Goal: Task Accomplishment & Management: Complete application form

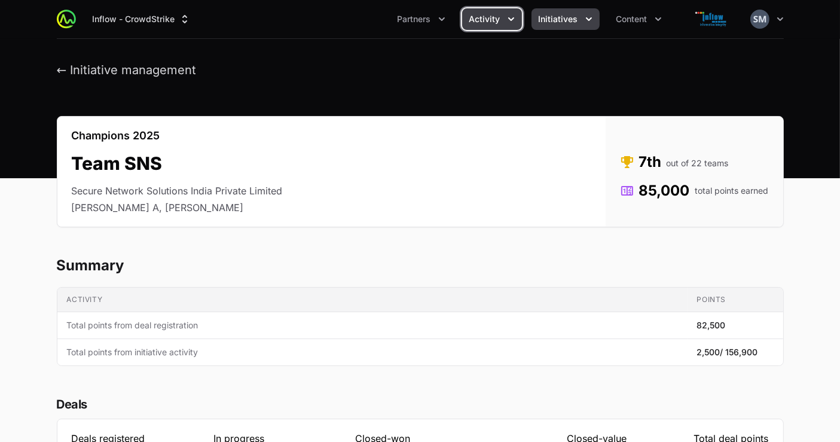
click at [500, 12] on button "Activity" at bounding box center [492, 19] width 60 height 22
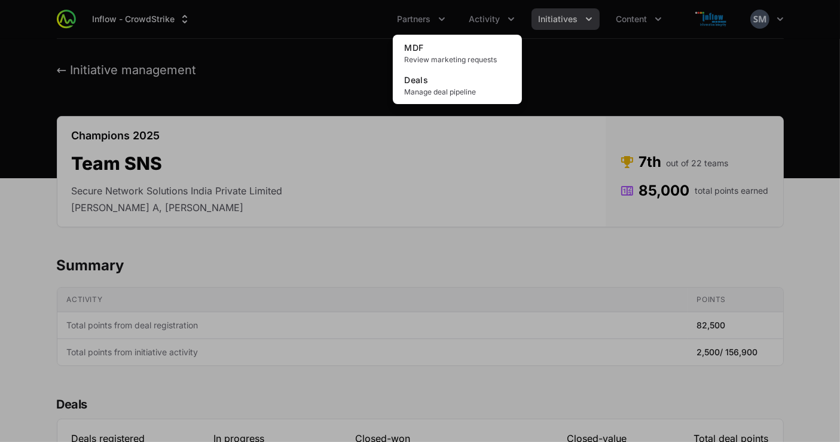
click at [554, 22] on div "Activity menu" at bounding box center [420, 221] width 840 height 442
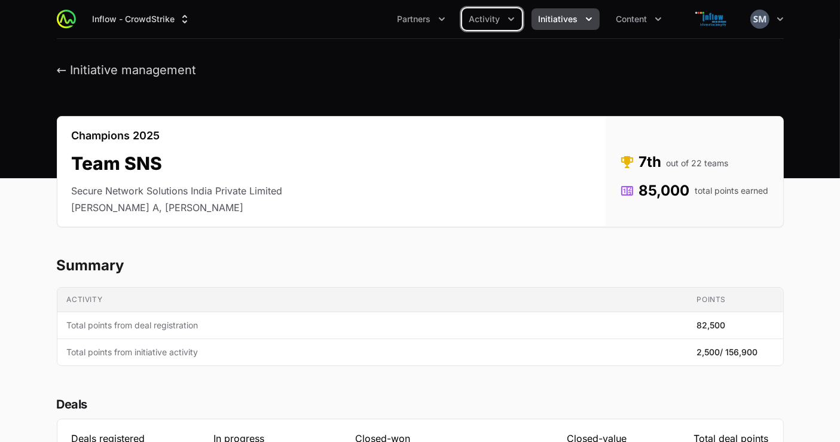
click at [554, 22] on span "Initiatives" at bounding box center [558, 19] width 39 height 12
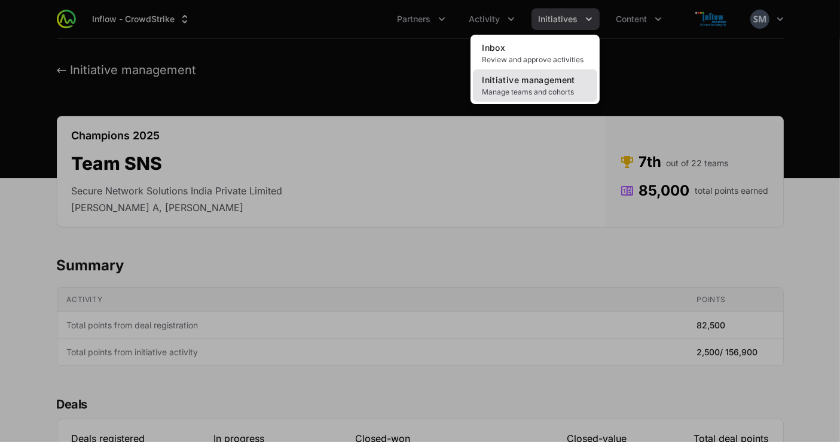
click at [541, 78] on span "Initiative management" at bounding box center [529, 80] width 93 height 10
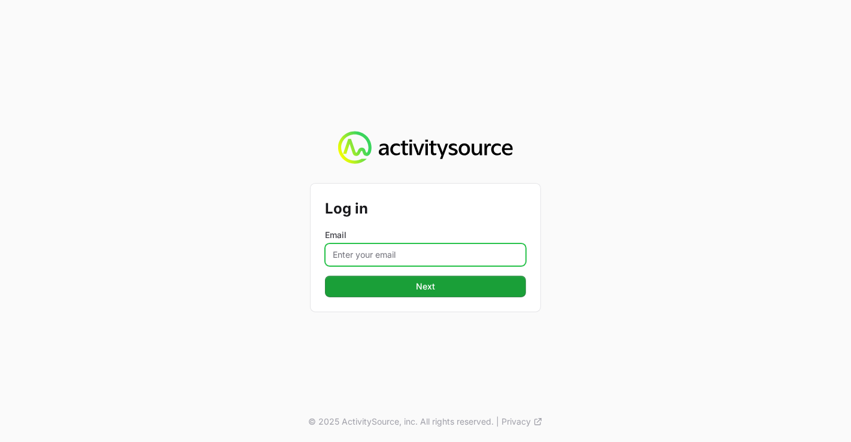
click at [431, 252] on input "Email" at bounding box center [425, 254] width 201 height 23
type input "[EMAIL_ADDRESS][DOMAIN_NAME]"
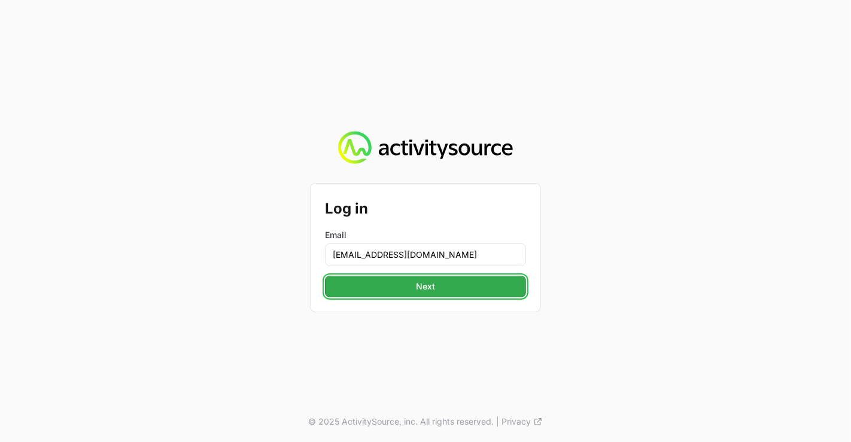
click at [455, 287] on span "Next" at bounding box center [425, 286] width 187 height 14
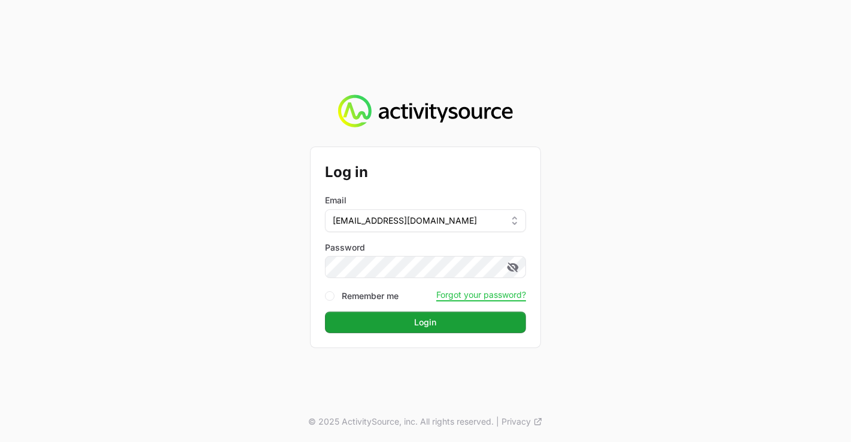
click at [325, 312] on button "Login Login" at bounding box center [425, 323] width 201 height 22
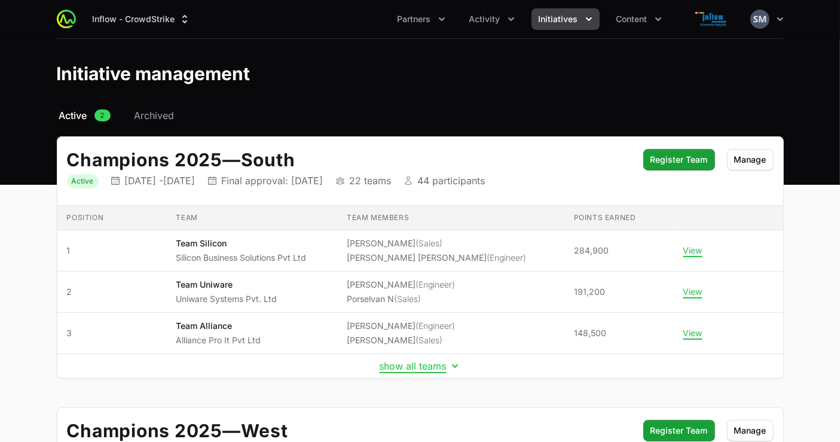
scroll to position [69, 0]
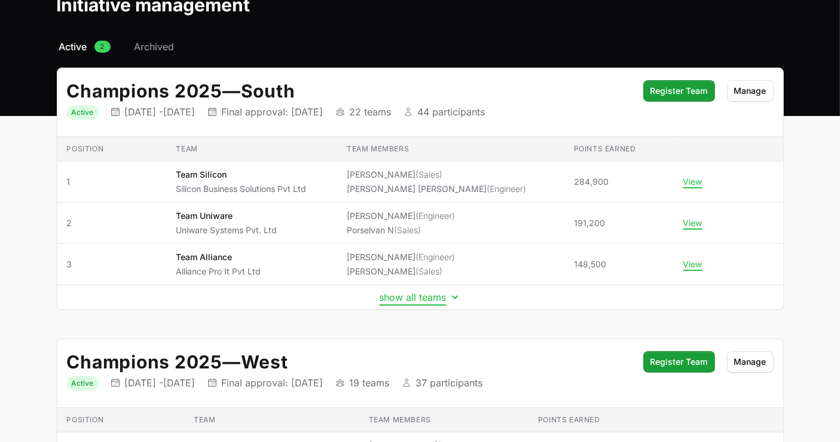
click at [435, 300] on button "show all teams" at bounding box center [420, 297] width 81 height 12
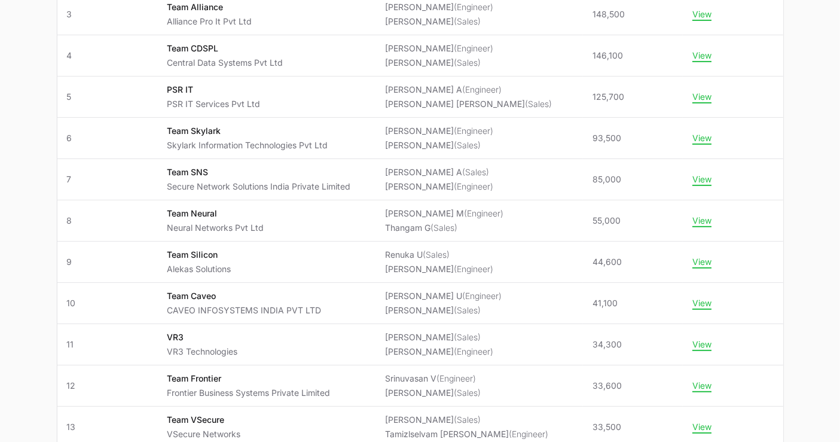
scroll to position [320, 0]
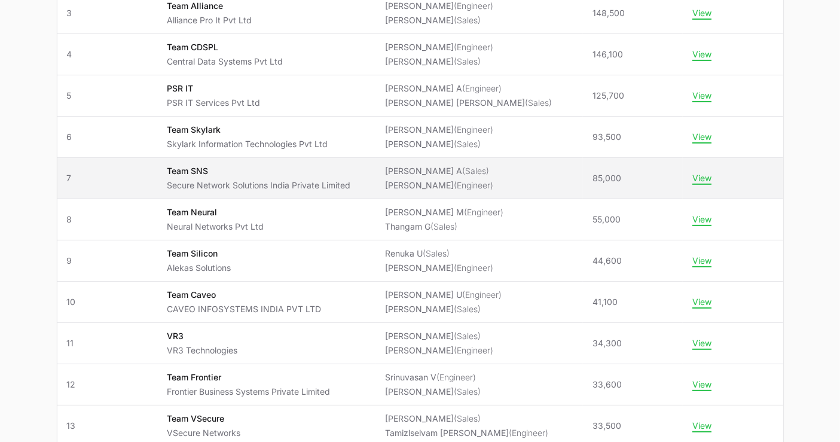
click at [366, 181] on span "Team SNS Secure Network Solutions India Private Limited" at bounding box center [266, 178] width 199 height 26
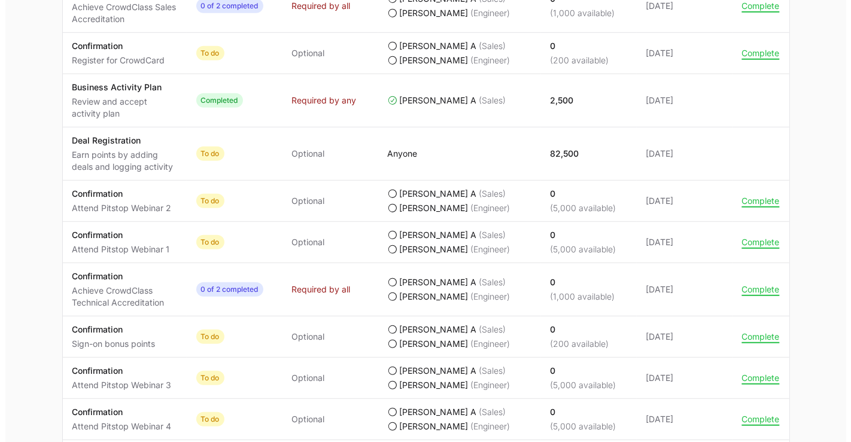
scroll to position [641, 0]
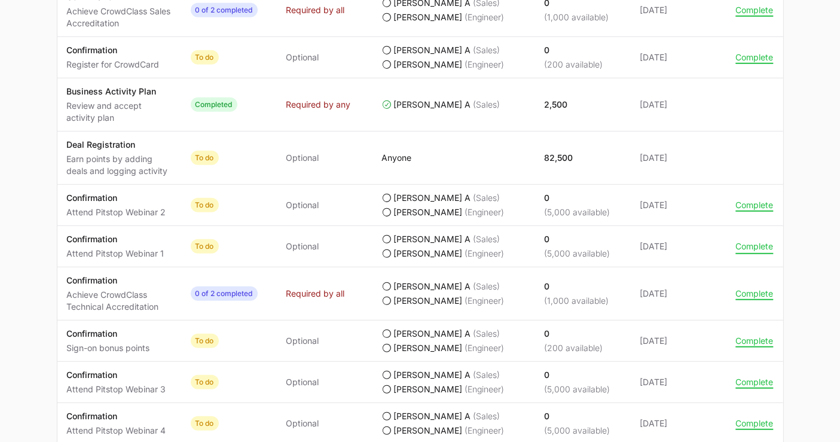
click at [747, 245] on button "Complete" at bounding box center [755, 246] width 38 height 11
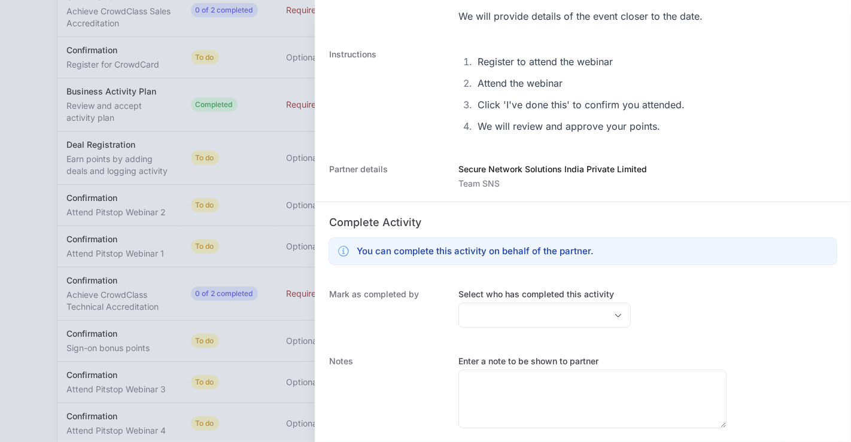
scroll to position [155, 0]
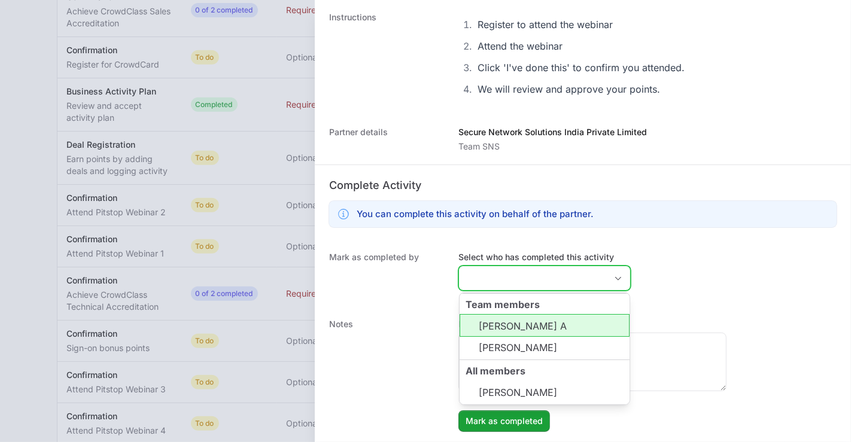
click at [517, 279] on input "Select who has completed this activity" at bounding box center [532, 278] width 147 height 24
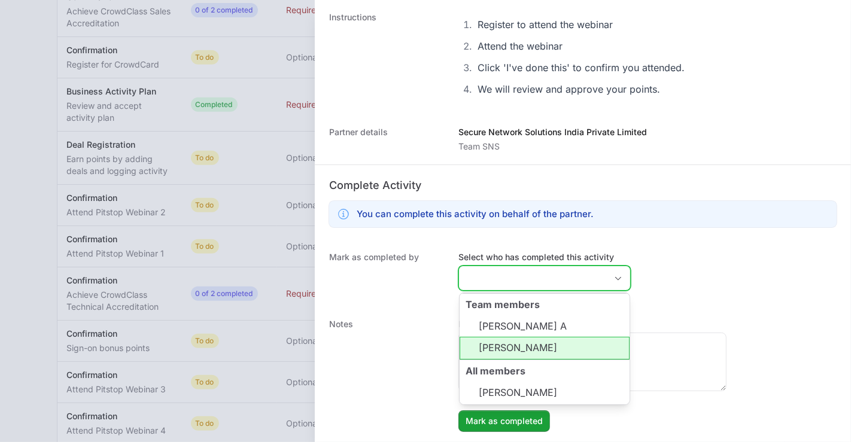
click at [521, 342] on li "[PERSON_NAME]" at bounding box center [544, 348] width 170 height 23
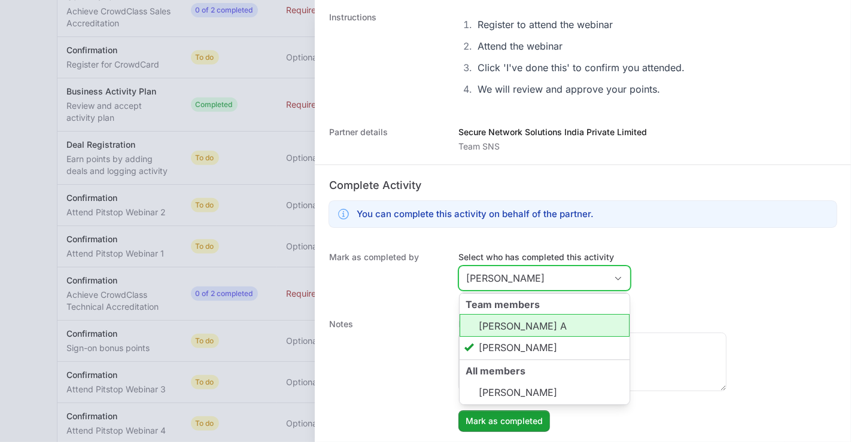
click at [514, 330] on li "[PERSON_NAME] A" at bounding box center [544, 325] width 170 height 23
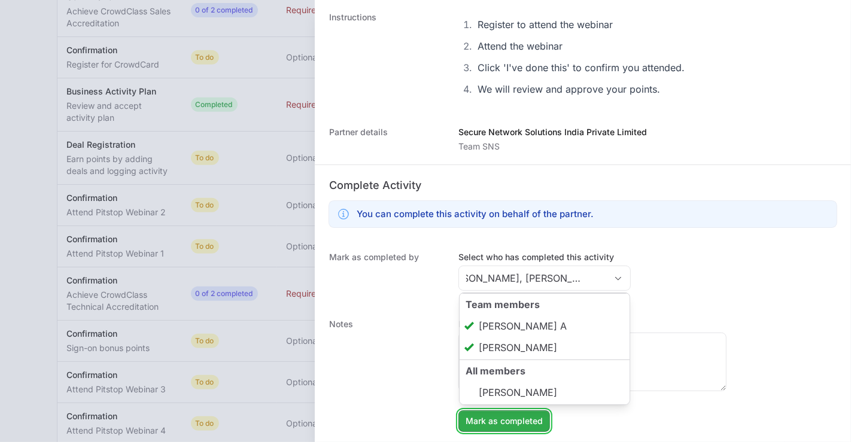
type input "[PERSON_NAME], [PERSON_NAME] A"
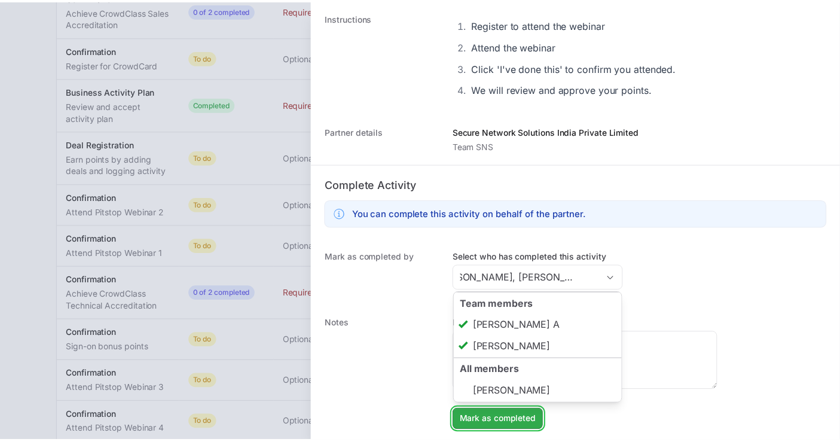
scroll to position [0, 0]
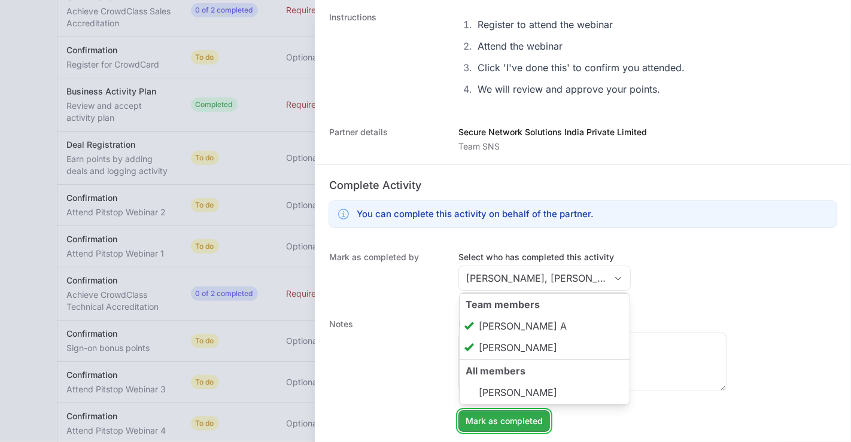
click at [516, 420] on span "Mark as completed" at bounding box center [503, 421] width 77 height 14
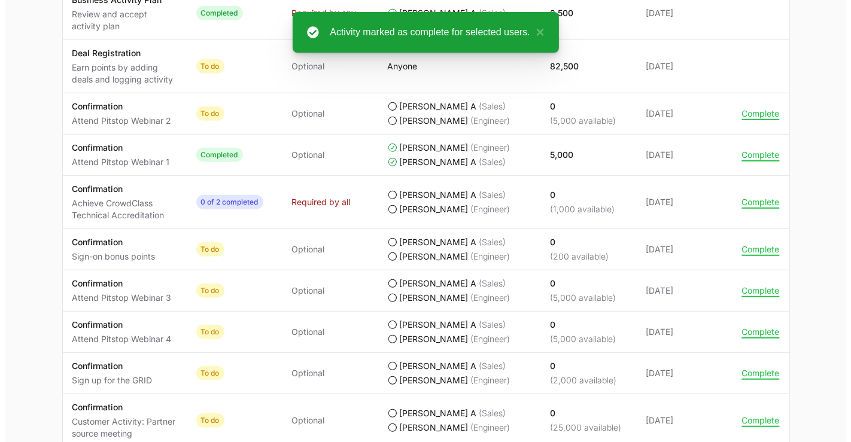
scroll to position [890, 0]
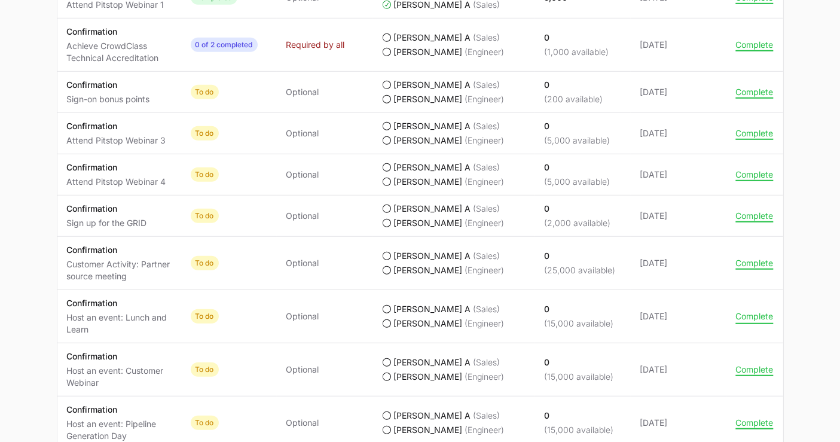
click at [751, 312] on button "Complete" at bounding box center [755, 316] width 38 height 11
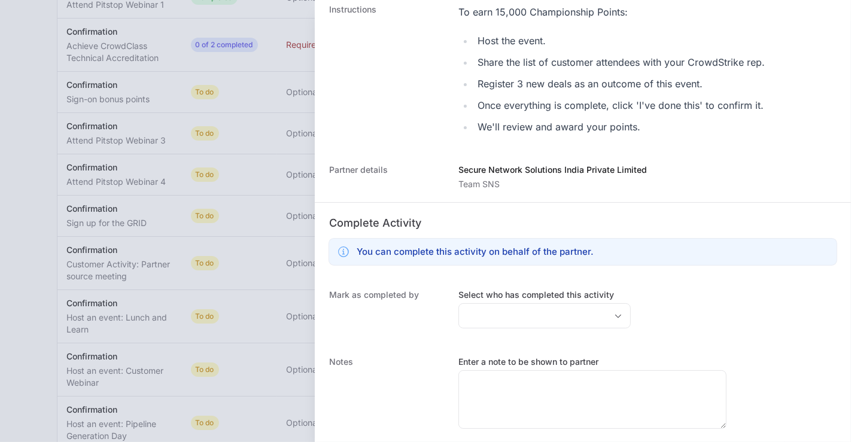
scroll to position [318, 0]
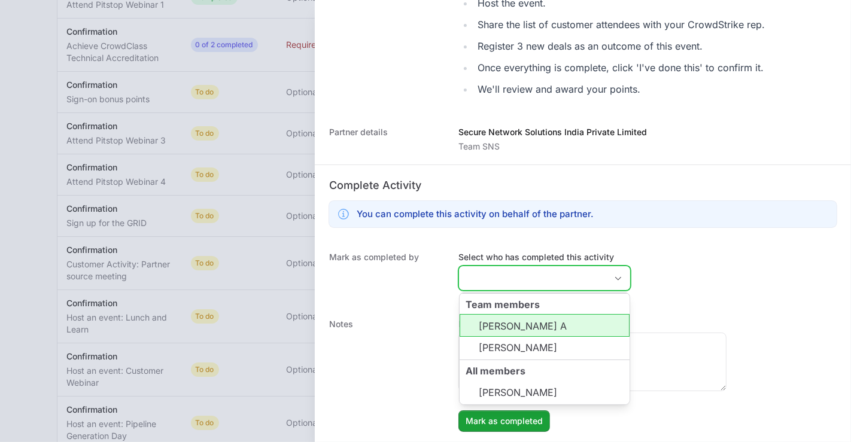
click at [529, 284] on input "Select who has completed this activity" at bounding box center [532, 278] width 147 height 24
click at [523, 330] on li "[PERSON_NAME] A" at bounding box center [544, 325] width 170 height 23
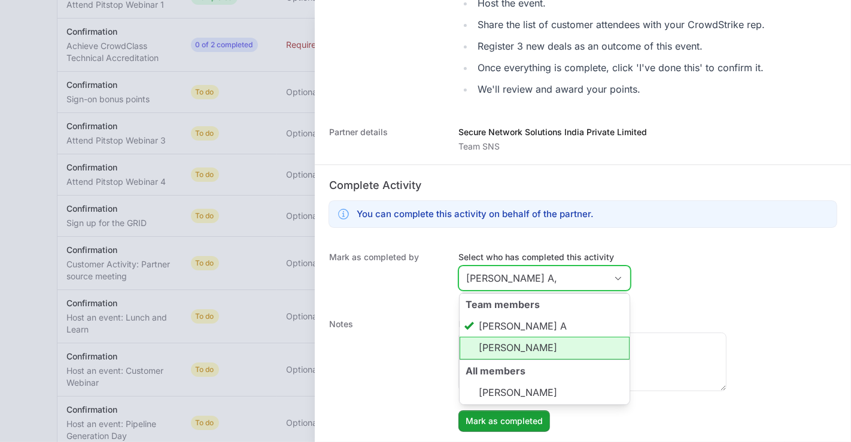
click at [514, 352] on li "[PERSON_NAME]" at bounding box center [544, 348] width 170 height 23
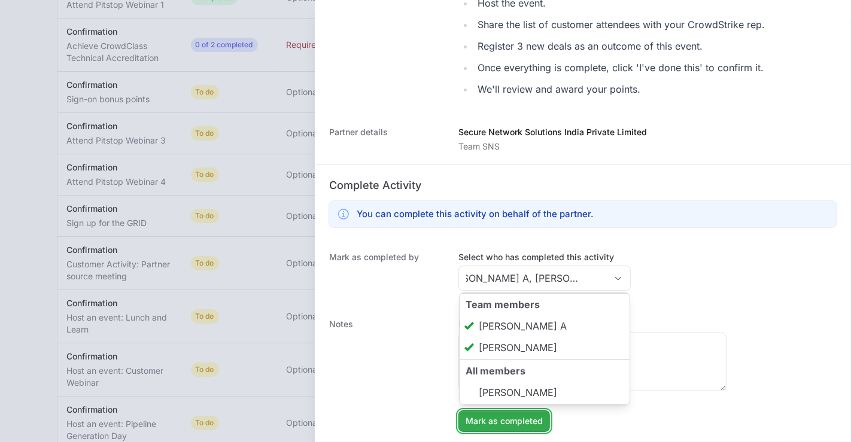
type input "[PERSON_NAME] A, [PERSON_NAME]"
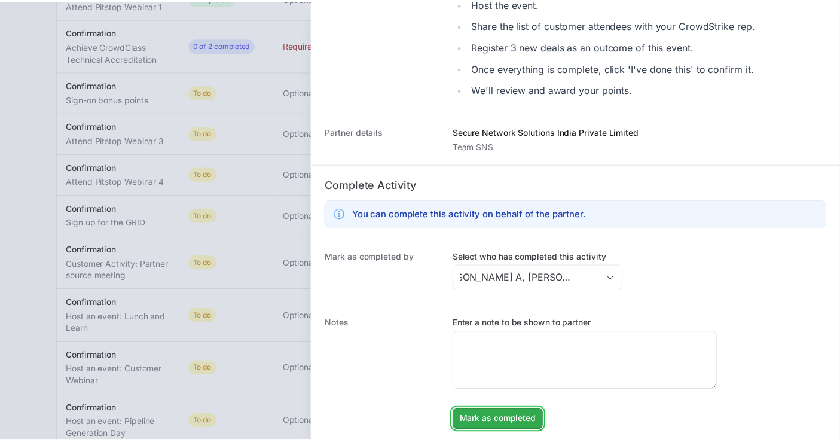
scroll to position [0, 0]
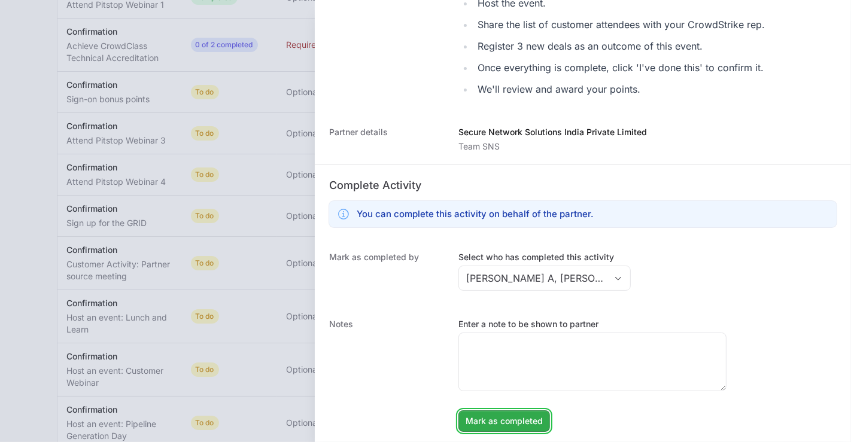
click at [493, 419] on span "Mark as completed" at bounding box center [503, 421] width 77 height 14
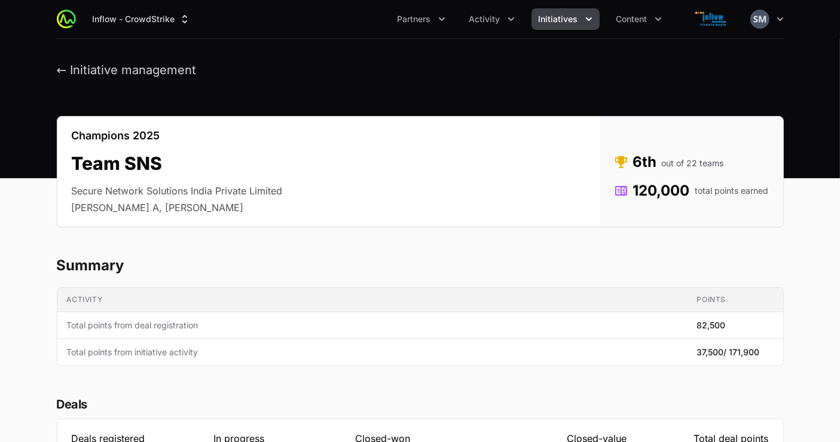
click at [562, 18] on span "Initiatives" at bounding box center [558, 19] width 39 height 12
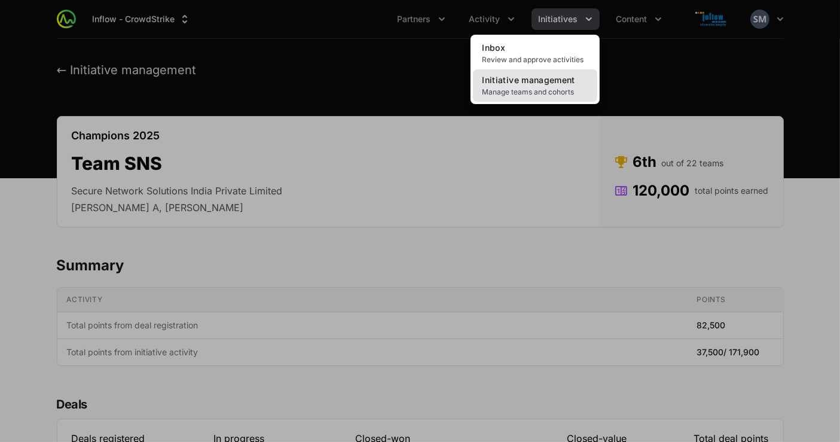
click at [532, 83] on span "Initiative management" at bounding box center [529, 80] width 93 height 10
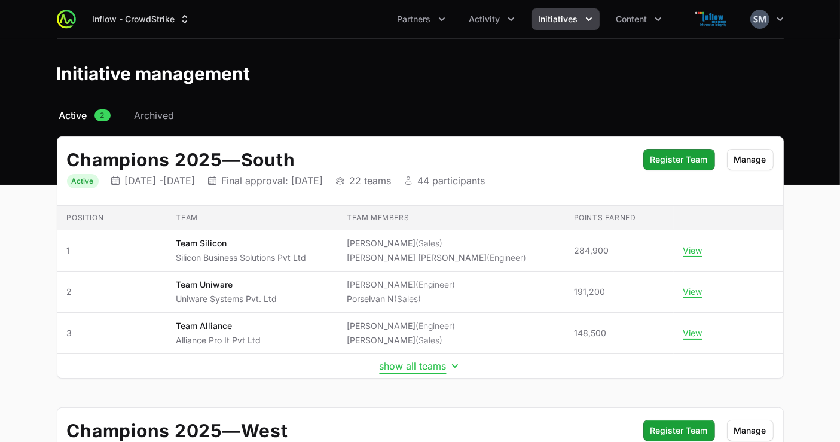
click at [419, 370] on button "show all teams" at bounding box center [420, 366] width 81 height 12
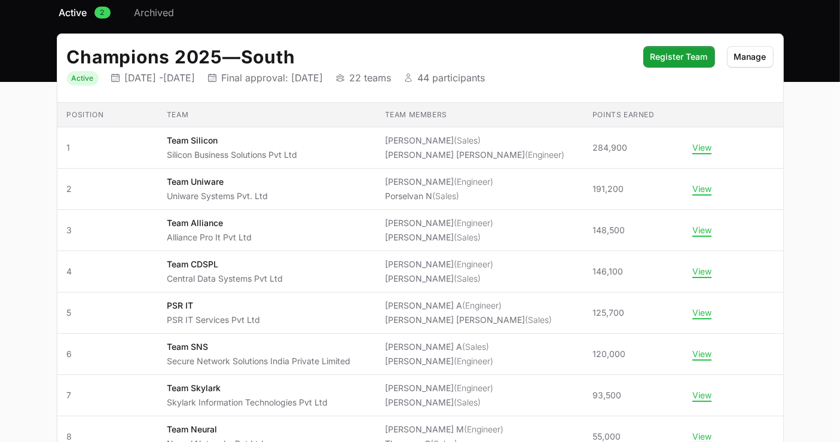
scroll to position [126, 0]
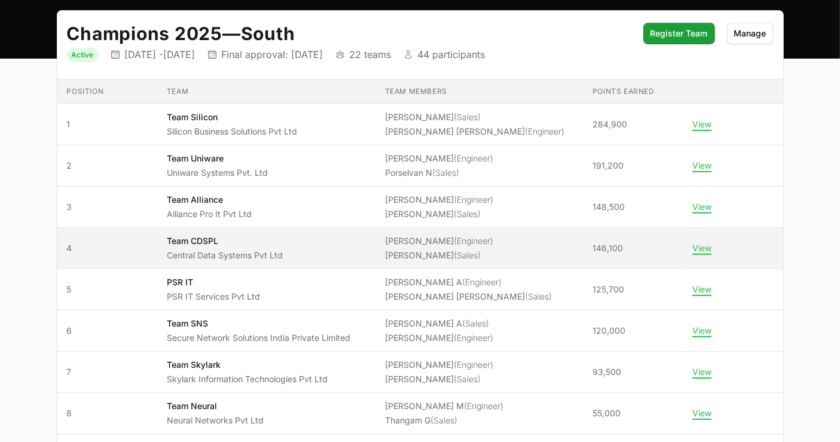
click at [261, 252] on p "Central Data Systems Pvt Ltd" at bounding box center [225, 255] width 116 height 12
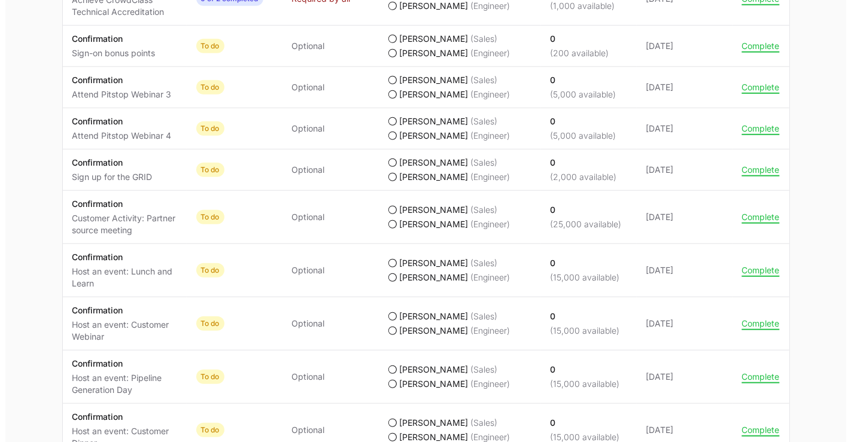
scroll to position [953, 0]
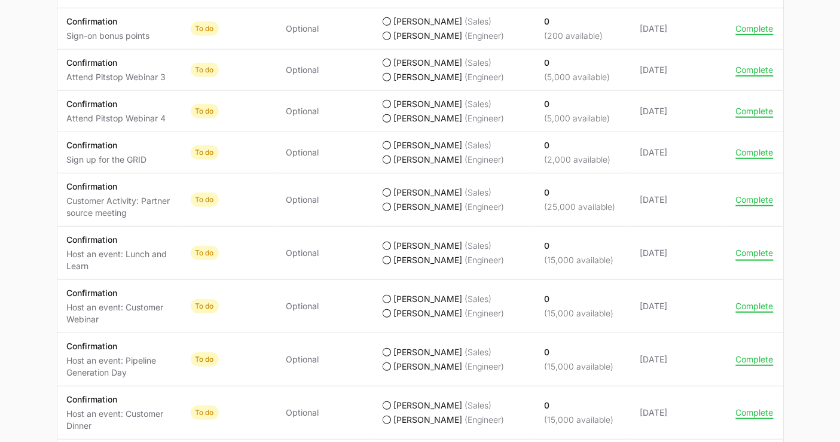
click at [743, 248] on button "Complete" at bounding box center [755, 253] width 38 height 11
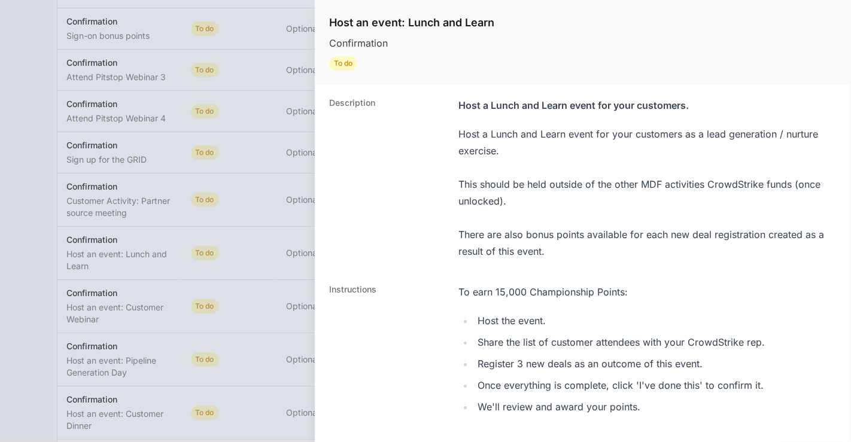
scroll to position [318, 0]
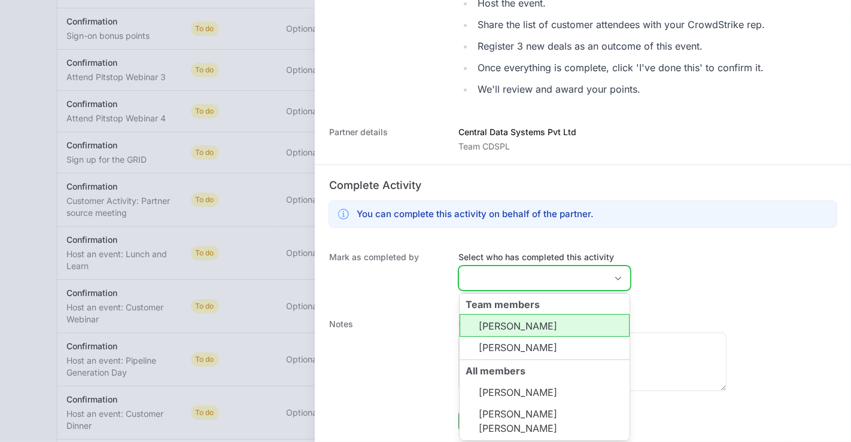
click at [502, 281] on input "Select who has completed this activity" at bounding box center [532, 278] width 147 height 24
click at [502, 319] on li "[PERSON_NAME]" at bounding box center [544, 325] width 170 height 23
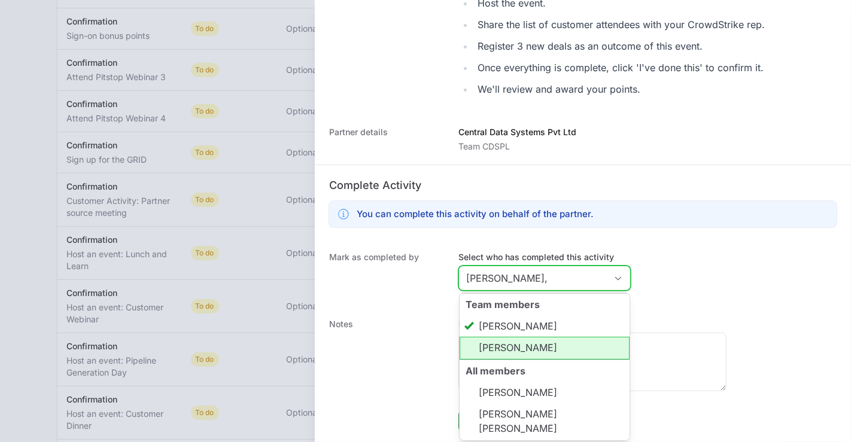
click at [496, 355] on li "[PERSON_NAME]" at bounding box center [544, 348] width 170 height 23
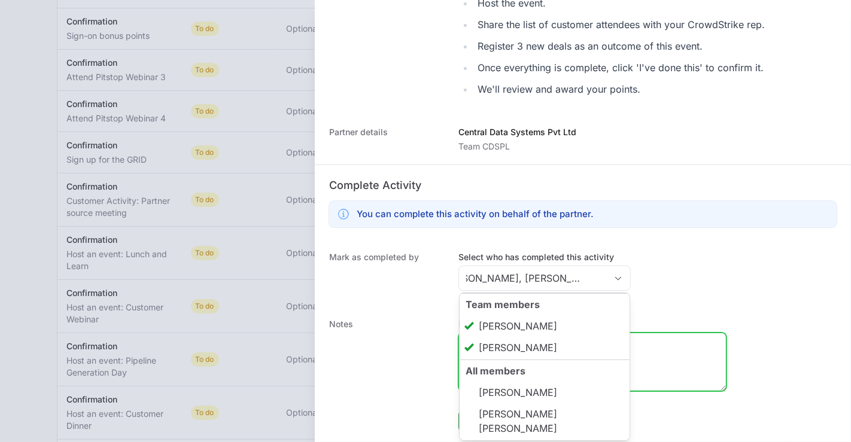
type input "[PERSON_NAME], [PERSON_NAME]"
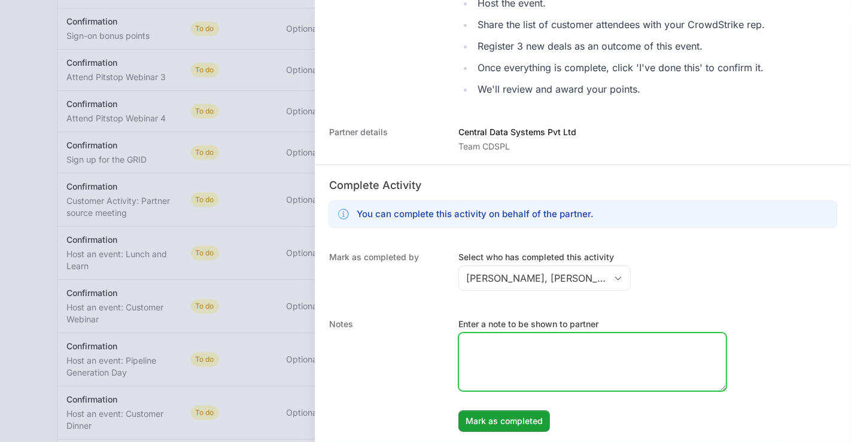
click at [663, 371] on textarea "Enter a note to be shown to partner" at bounding box center [592, 361] width 267 height 57
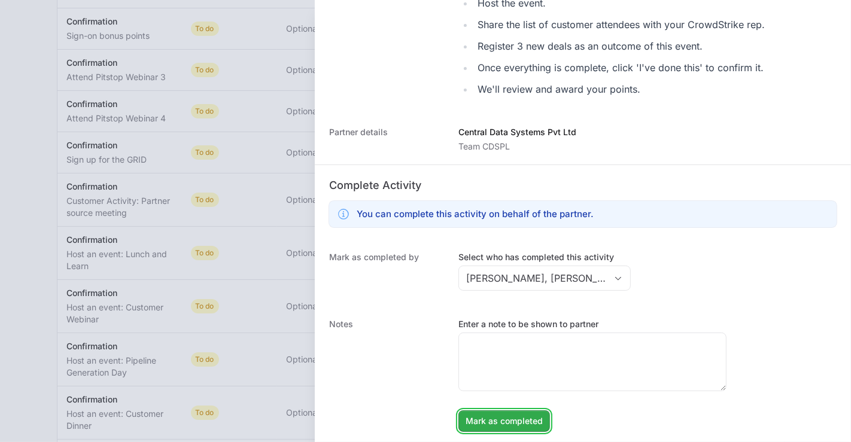
click at [517, 415] on span "Mark as completed" at bounding box center [503, 421] width 77 height 14
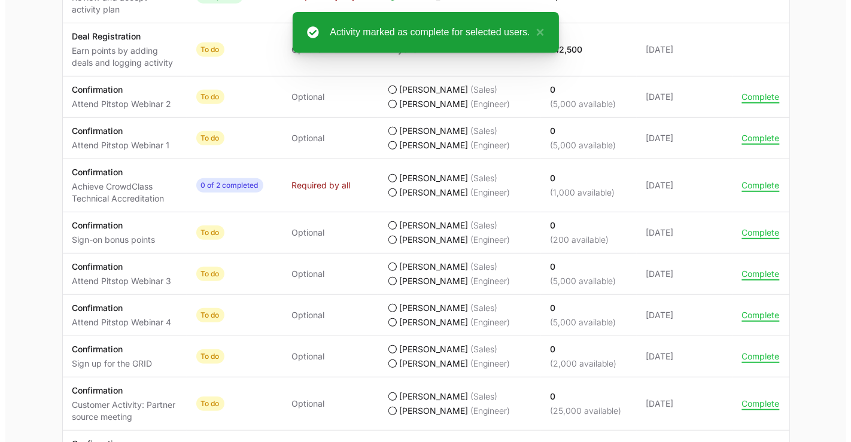
scroll to position [749, 0]
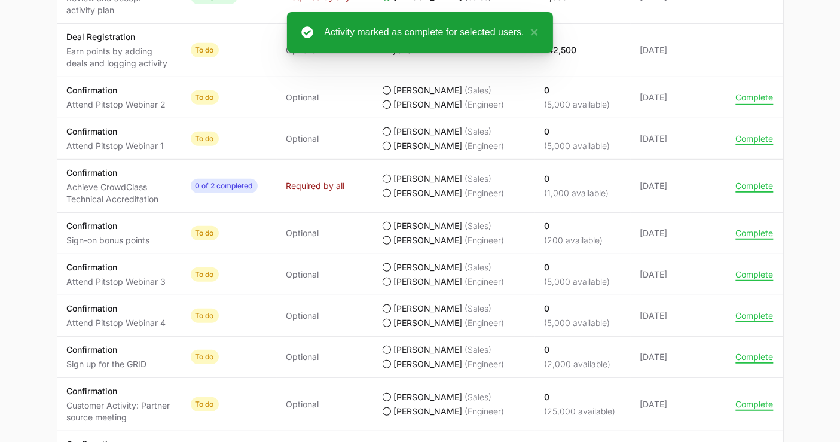
click at [742, 97] on button "Complete" at bounding box center [755, 97] width 38 height 11
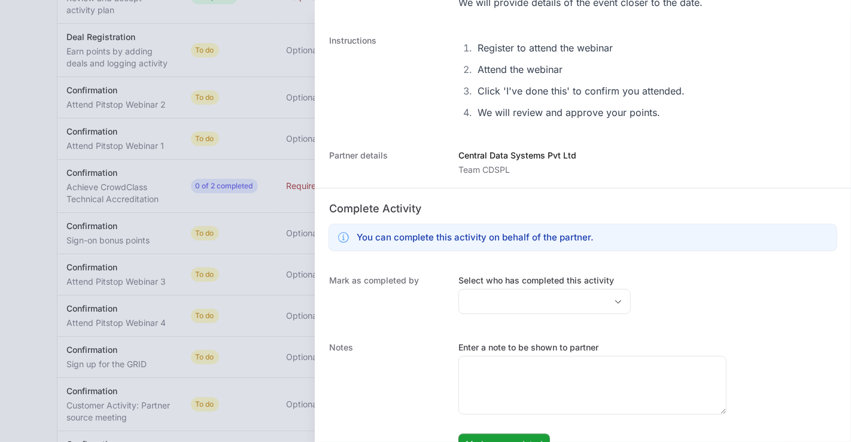
scroll to position [139, 0]
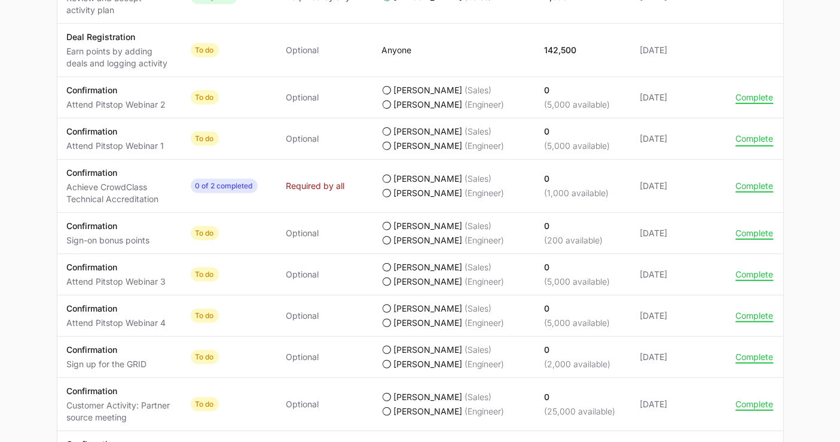
click at [760, 138] on button "Complete" at bounding box center [755, 138] width 38 height 11
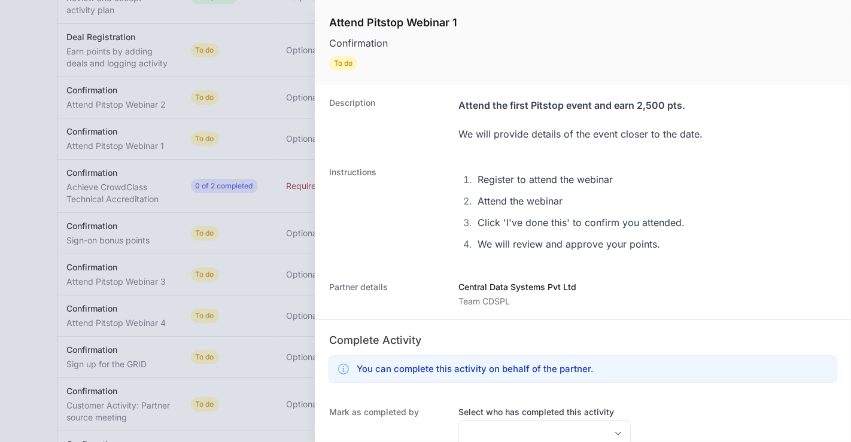
scroll to position [155, 0]
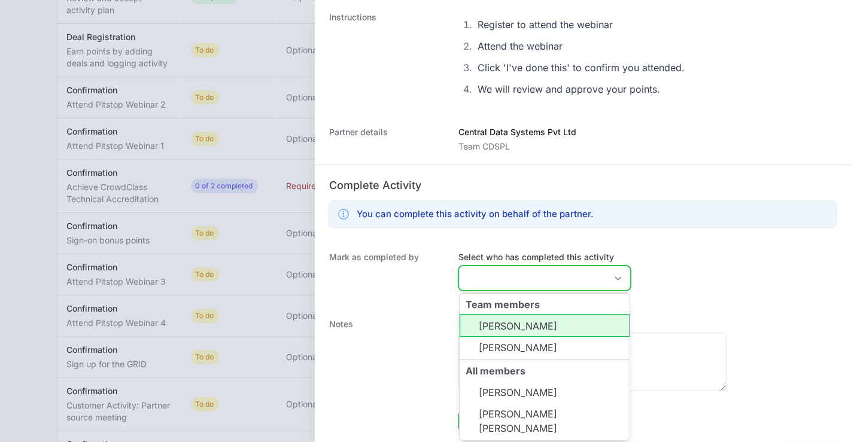
click at [488, 286] on input "Select who has completed this activity" at bounding box center [532, 278] width 147 height 24
click at [495, 334] on li "[PERSON_NAME]" at bounding box center [544, 325] width 170 height 23
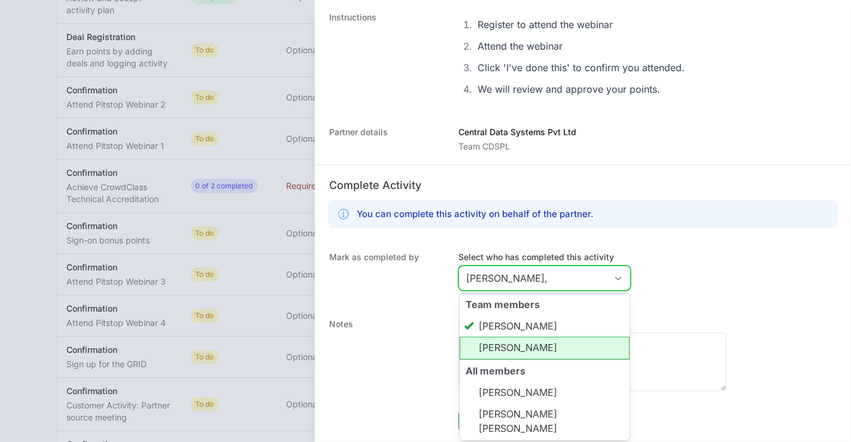
click at [493, 345] on li "[PERSON_NAME]" at bounding box center [544, 348] width 170 height 23
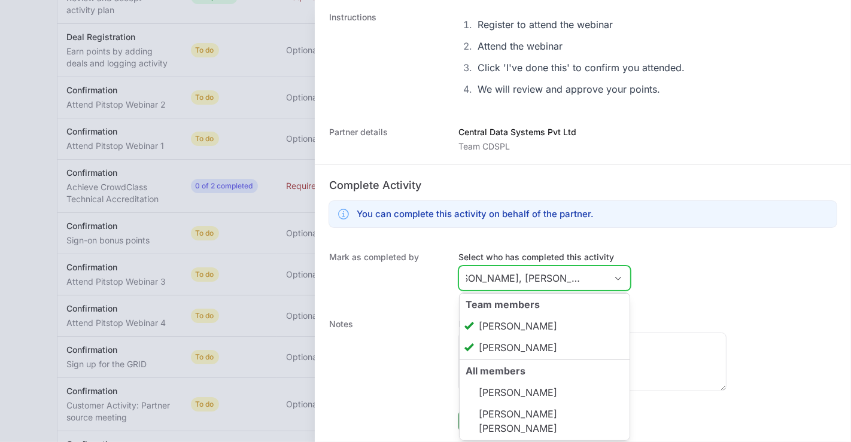
scroll to position [0, 0]
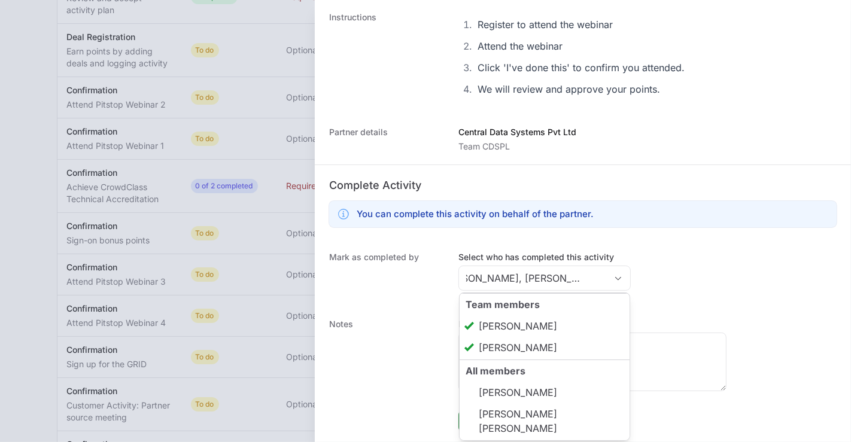
type input "[PERSON_NAME], [PERSON_NAME]"
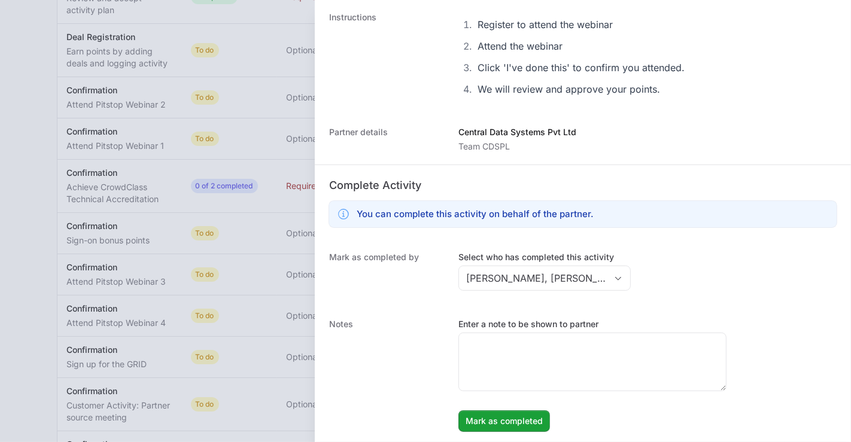
click at [415, 358] on dt "Notes" at bounding box center [386, 375] width 115 height 114
click at [494, 414] on span "Mark as completed" at bounding box center [503, 421] width 77 height 14
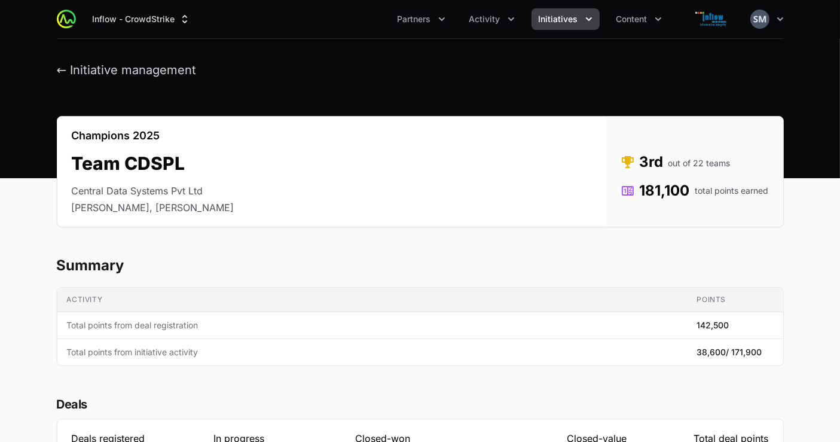
click at [556, 20] on span "Initiatives" at bounding box center [558, 19] width 39 height 12
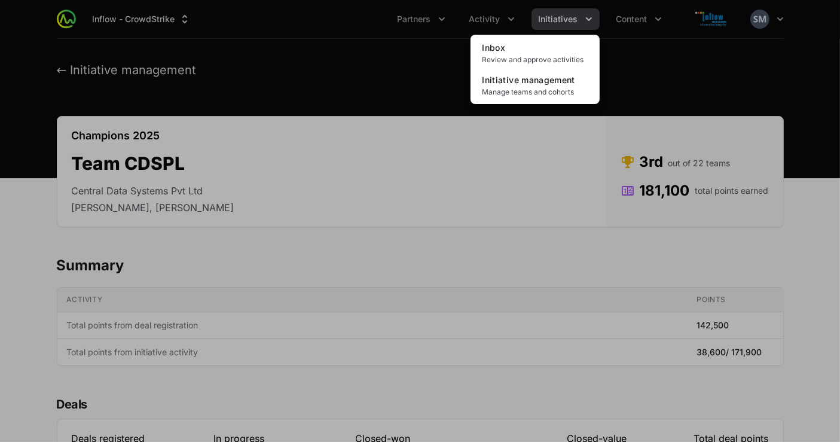
click at [682, 65] on div "Initiatives menu" at bounding box center [420, 221] width 840 height 442
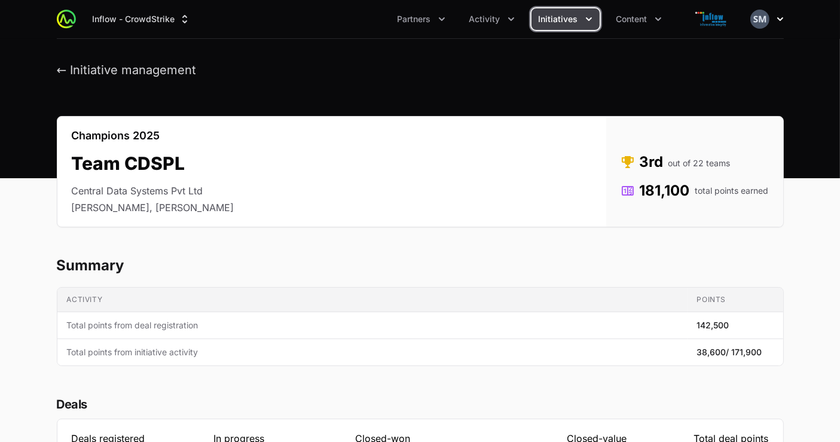
click at [778, 19] on icon "button" at bounding box center [781, 19] width 6 height 4
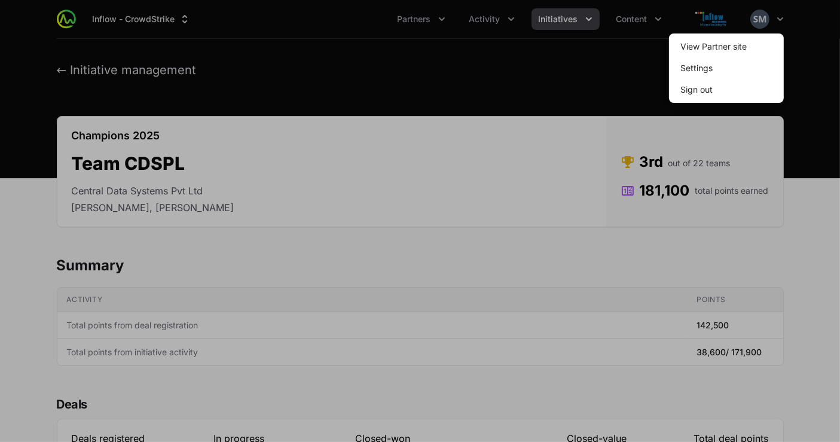
click at [607, 72] on div at bounding box center [420, 221] width 840 height 442
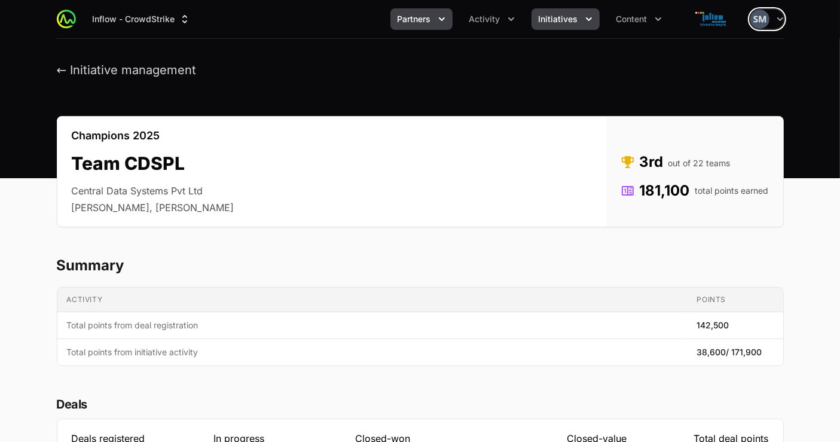
click at [432, 21] on button "Partners" at bounding box center [422, 19] width 62 height 22
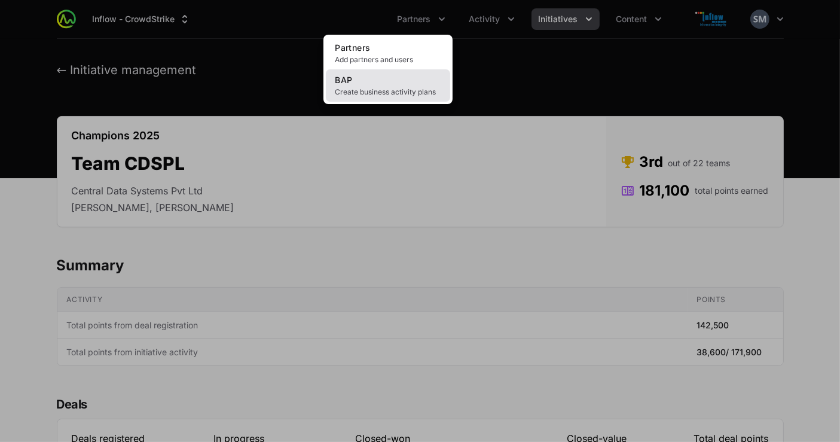
click at [388, 96] on span "Create business activity plans" at bounding box center [388, 92] width 105 height 10
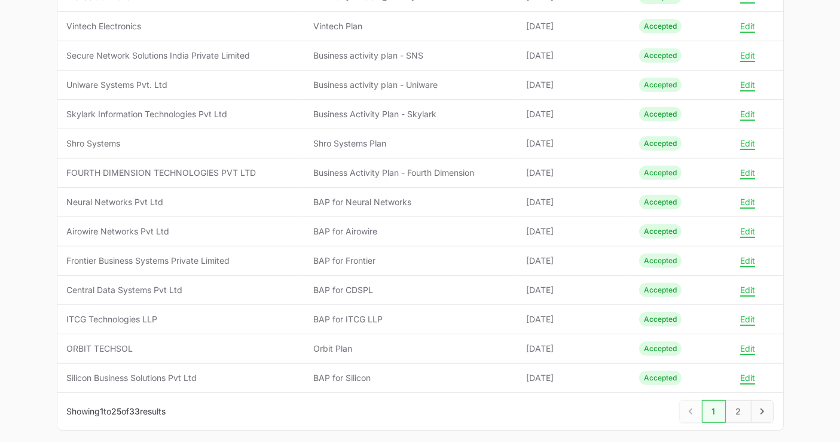
scroll to position [541, 0]
click at [736, 404] on link "2" at bounding box center [739, 411] width 26 height 23
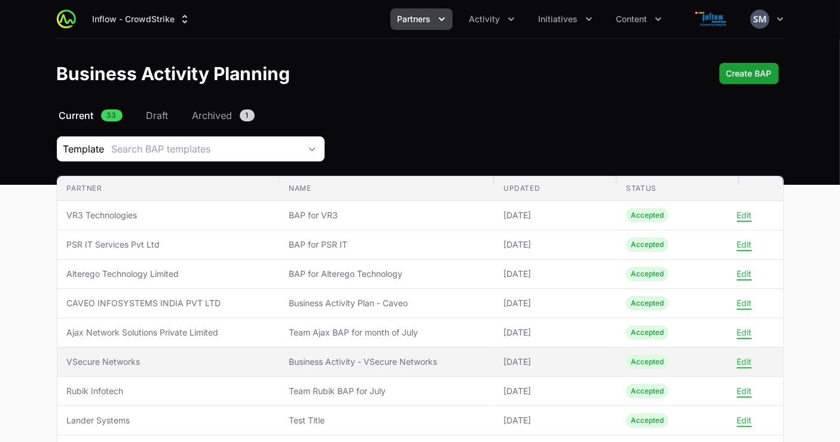
scroll to position [97, 0]
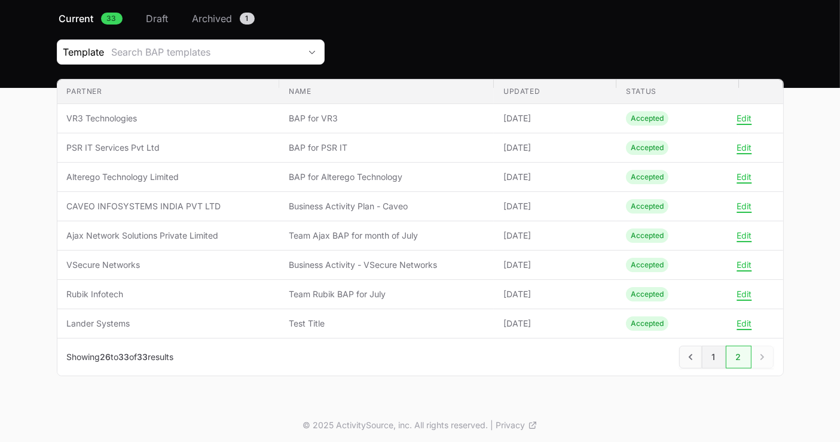
click at [715, 356] on link "1" at bounding box center [714, 357] width 24 height 23
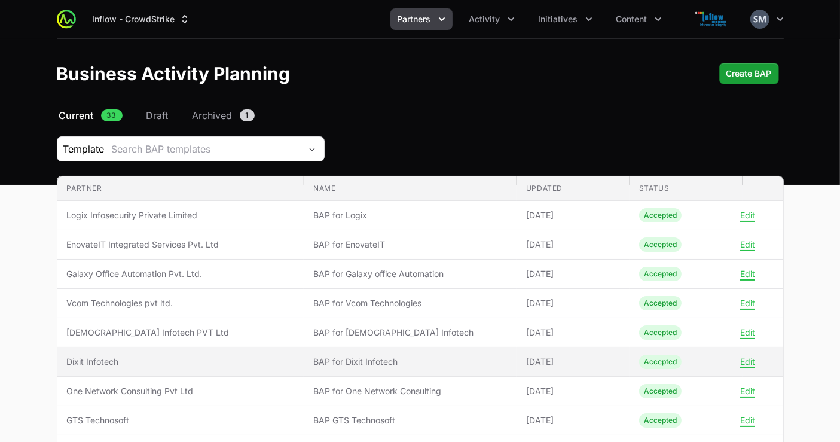
scroll to position [28, 0]
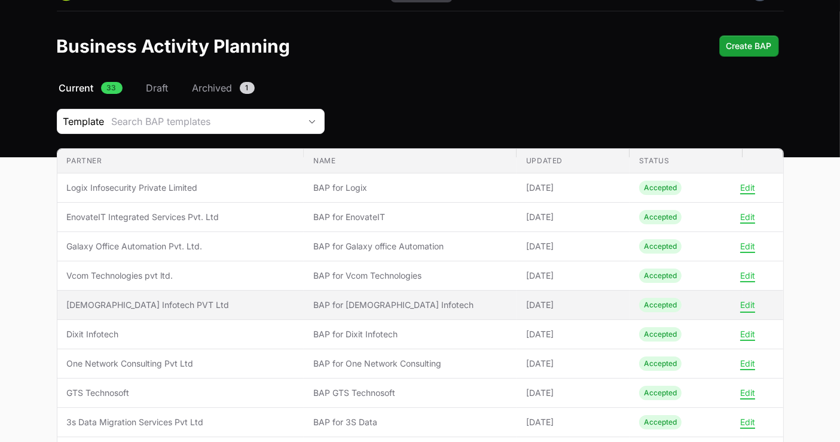
click at [746, 301] on button "Edit" at bounding box center [747, 305] width 15 height 11
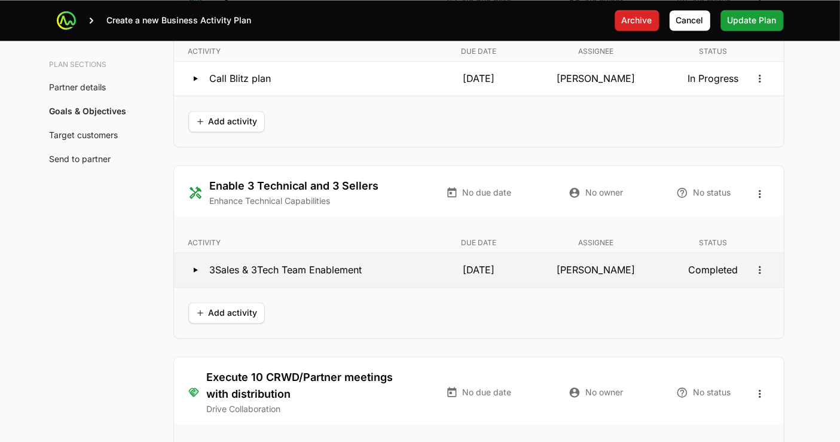
scroll to position [2379, 0]
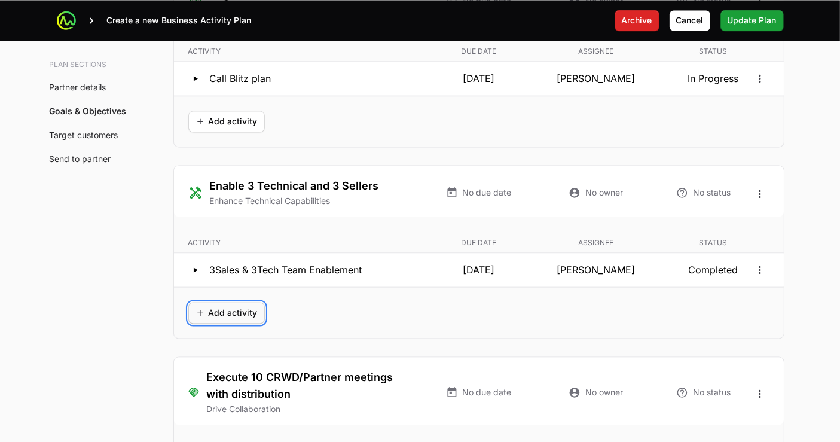
click at [212, 306] on span "Add activity" at bounding box center [227, 313] width 62 height 14
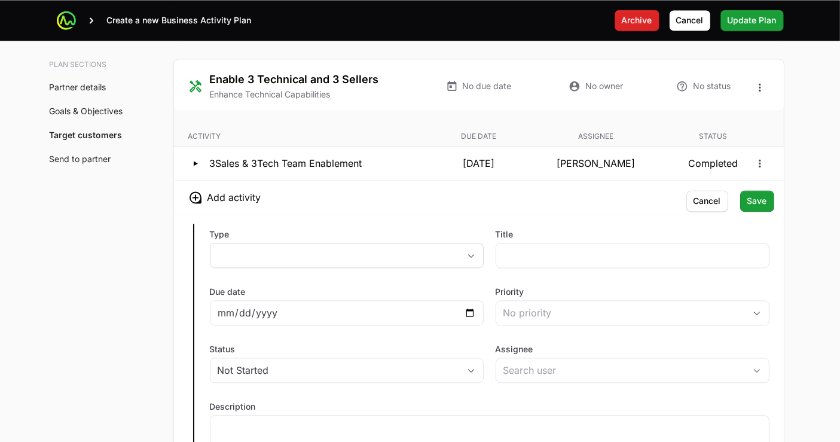
scroll to position [2486, 0]
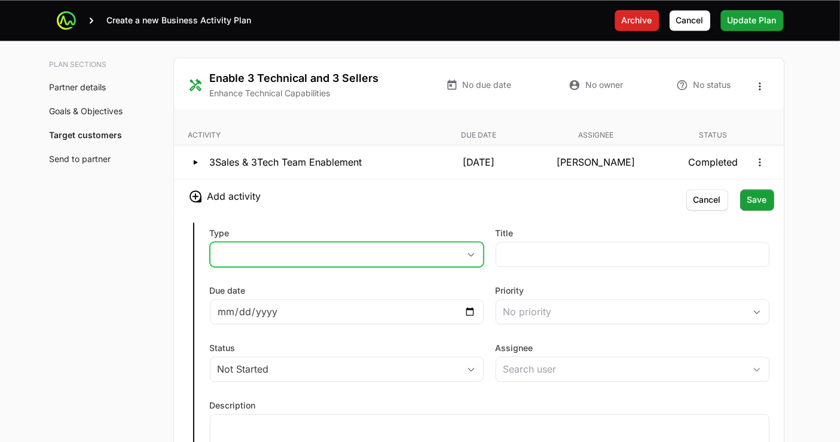
click at [272, 255] on button "placeholder" at bounding box center [347, 254] width 273 height 24
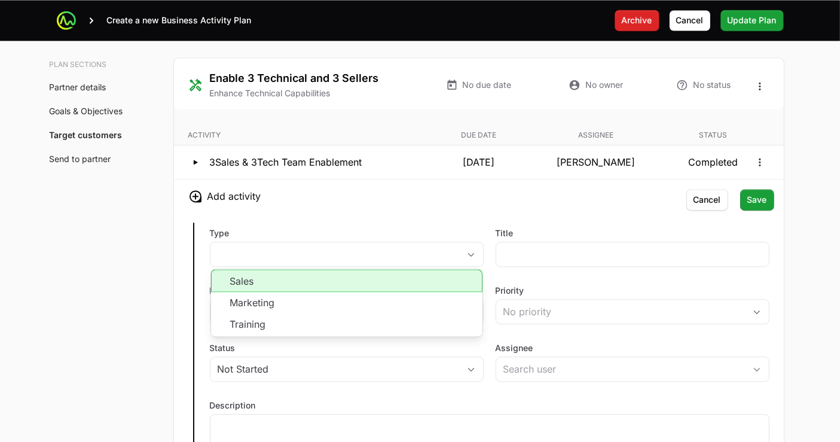
click at [397, 214] on div "Type placeholder Sales Marketing Training Title Due date Priority No priority S…" at bounding box center [479, 353] width 610 height 280
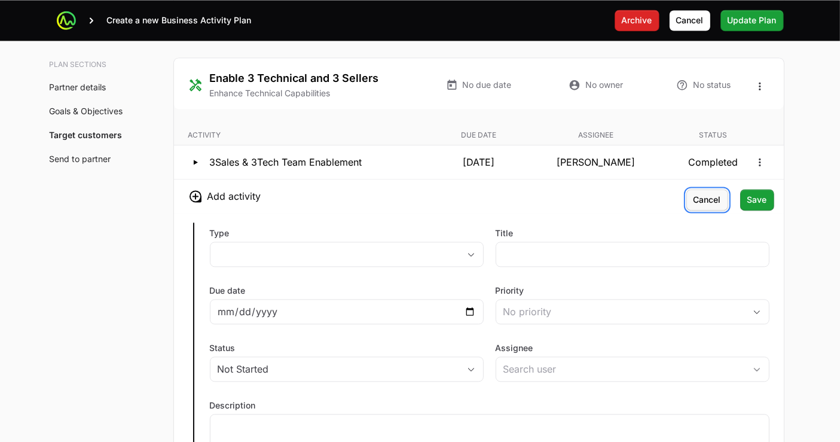
click at [696, 197] on span "Cancel" at bounding box center [708, 200] width 28 height 14
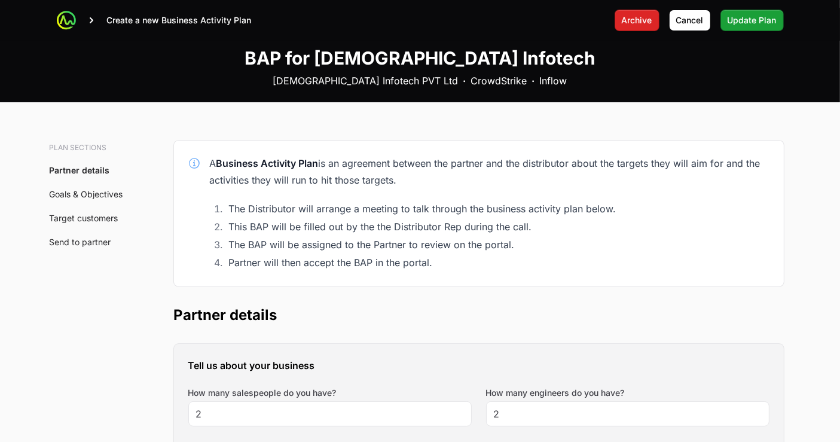
scroll to position [0, 0]
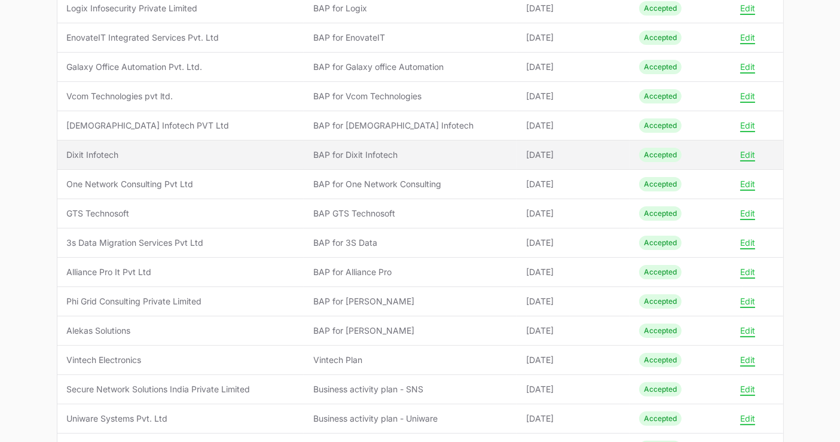
scroll to position [220, 0]
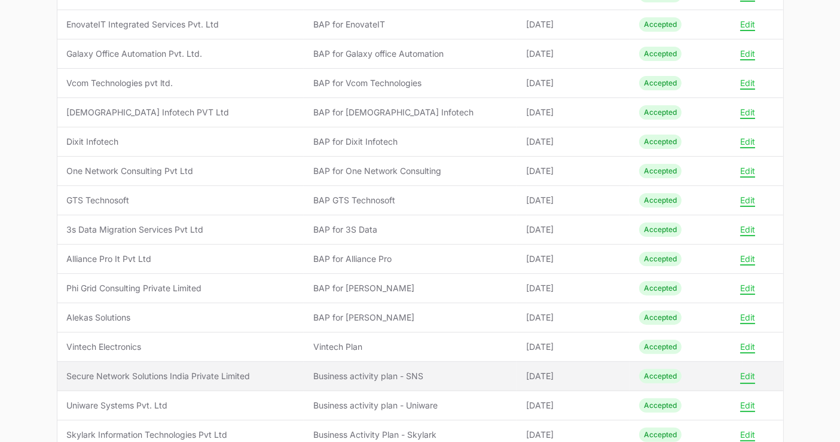
click at [755, 371] on button "Edit" at bounding box center [747, 376] width 15 height 11
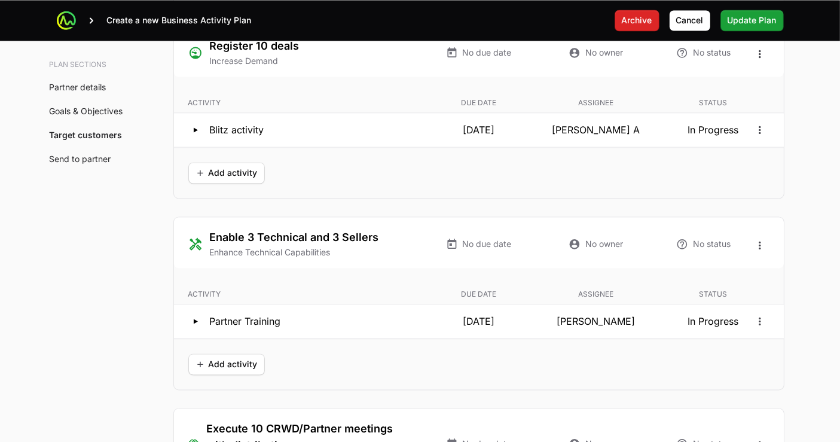
scroll to position [2334, 0]
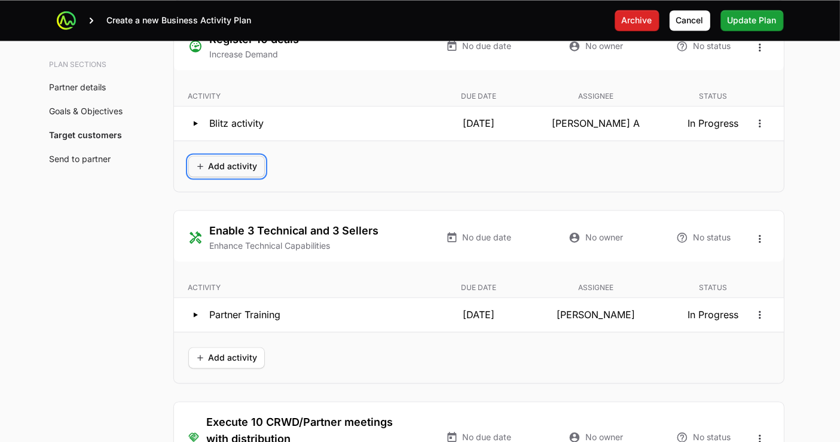
click at [223, 161] on span "Add activity" at bounding box center [227, 166] width 62 height 14
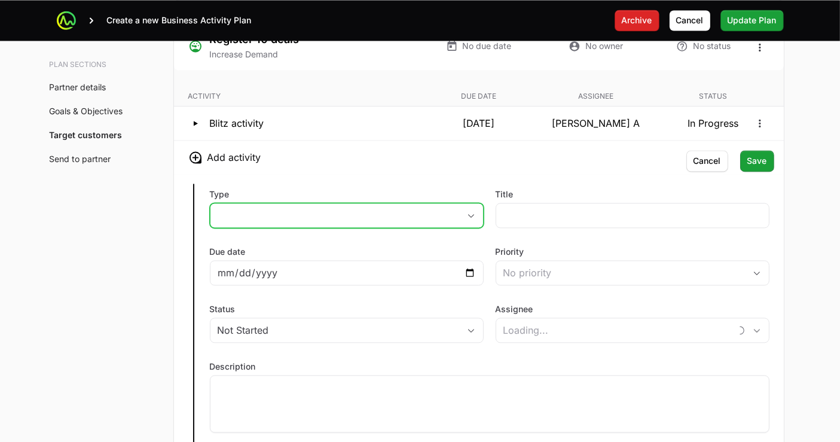
click at [264, 204] on button "placeholder" at bounding box center [347, 215] width 273 height 24
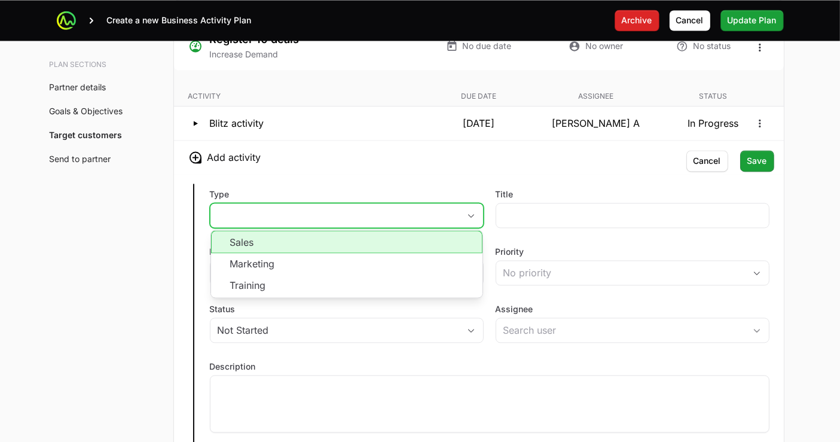
click at [288, 238] on li "Sales" at bounding box center [347, 241] width 272 height 23
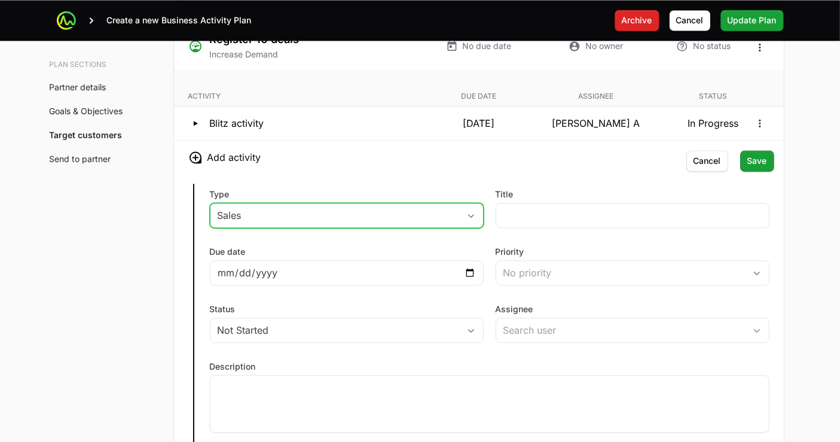
click at [364, 213] on div "Sales" at bounding box center [339, 215] width 242 height 14
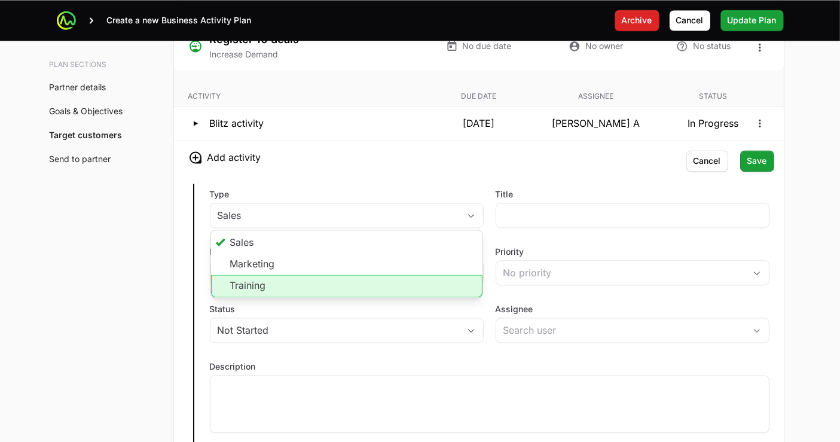
click at [347, 285] on li "Training" at bounding box center [347, 286] width 272 height 23
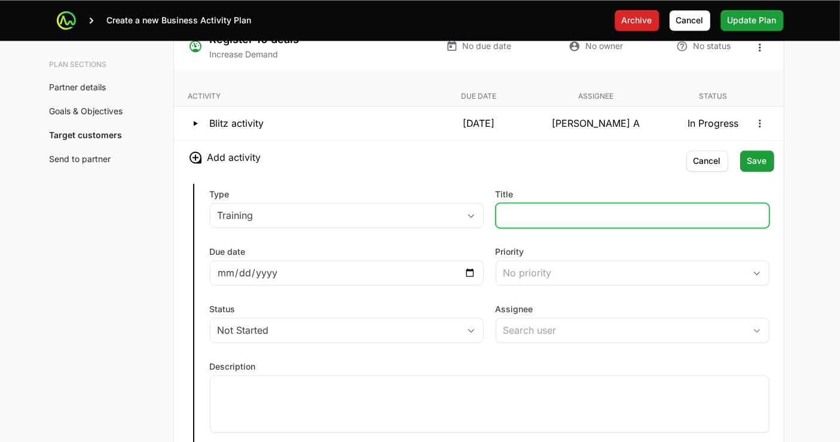
click at [543, 211] on input "Title" at bounding box center [633, 215] width 258 height 14
type input "Technical enablement"
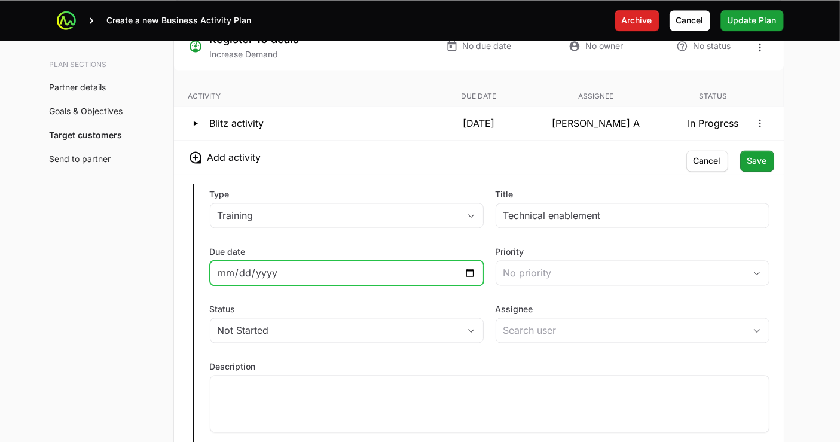
click at [351, 272] on input "Due date" at bounding box center [347, 273] width 258 height 14
click at [474, 268] on input "Due date" at bounding box center [347, 273] width 258 height 14
type input "2025-10-14"
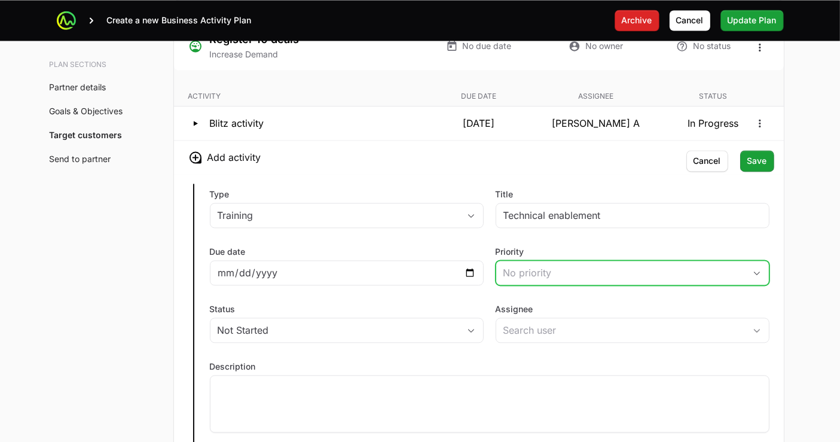
click at [537, 267] on div "No priority" at bounding box center [625, 273] width 242 height 14
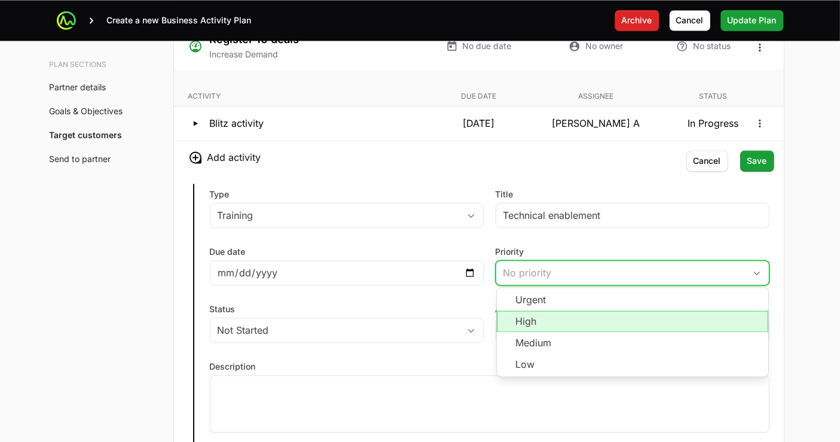
click at [540, 321] on li "High" at bounding box center [633, 321] width 272 height 22
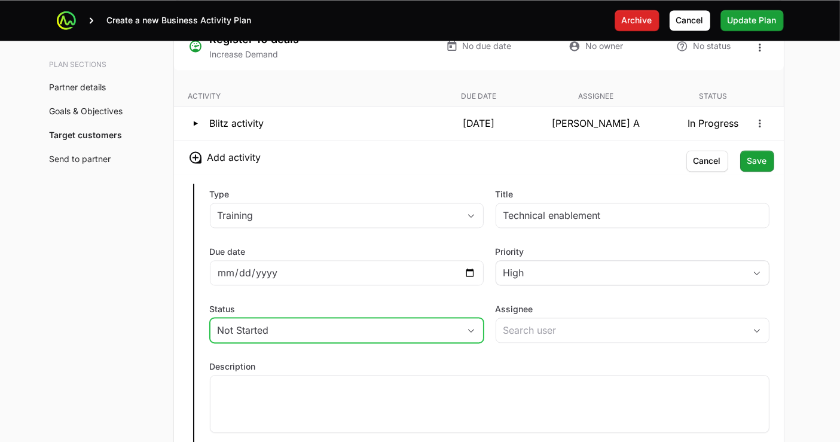
click at [348, 323] on div "Not Started" at bounding box center [339, 330] width 242 height 14
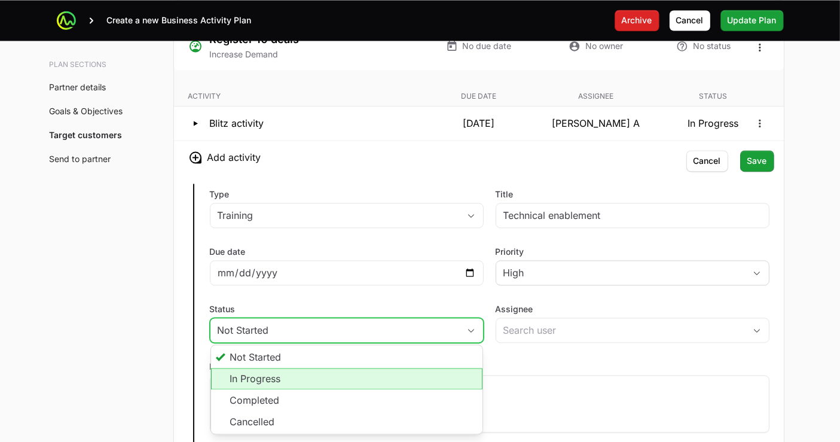
click at [335, 372] on li "In Progress" at bounding box center [347, 379] width 272 height 22
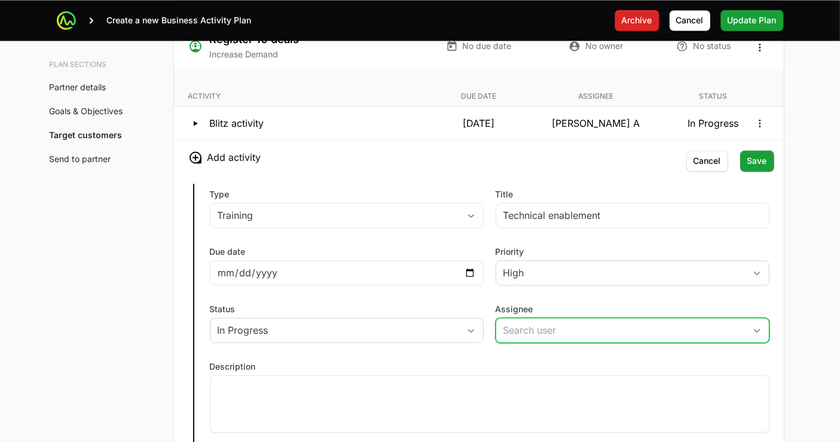
click at [587, 327] on input "Assignee" at bounding box center [620, 330] width 249 height 24
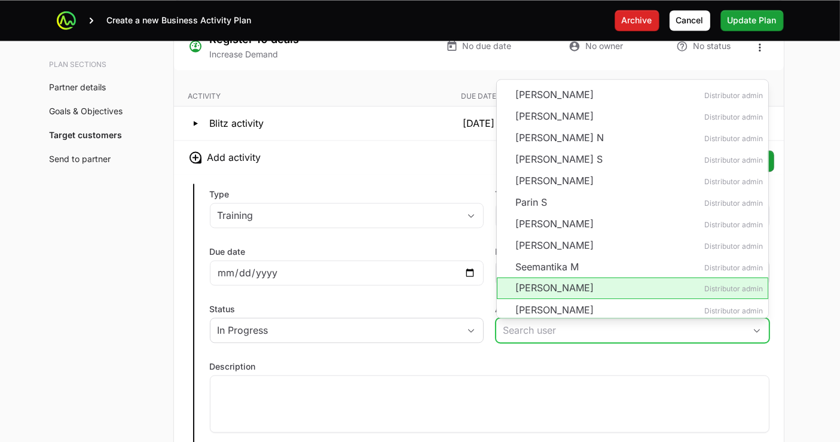
scroll to position [259, 0]
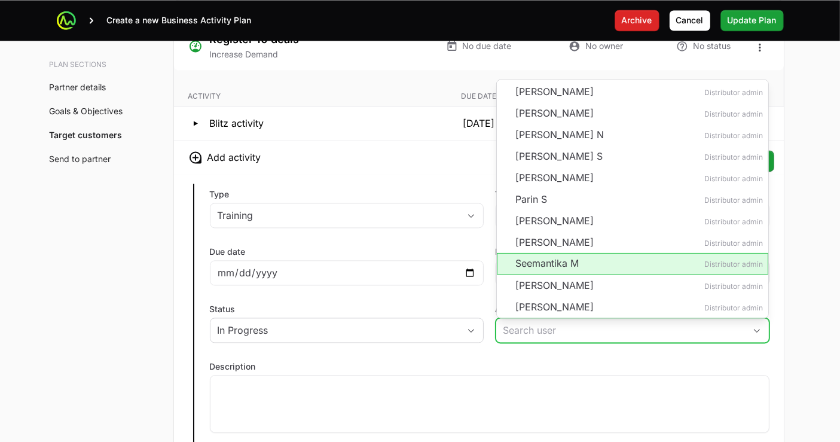
click at [562, 259] on li "Seemantika M Distributor admin" at bounding box center [633, 263] width 272 height 22
type input "Seemantika M"
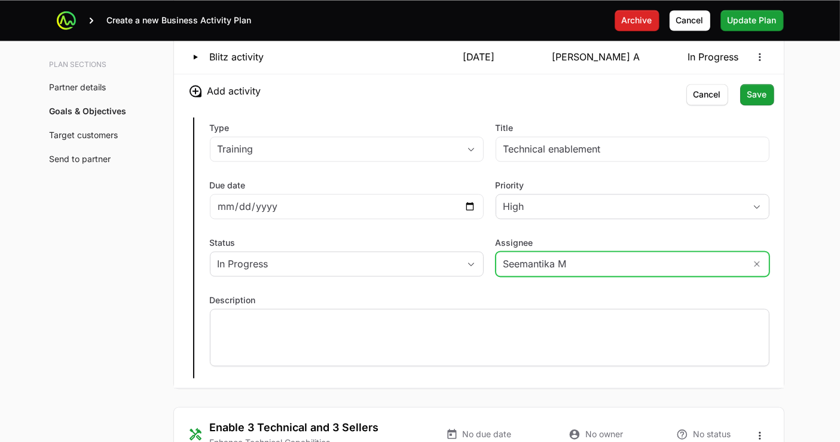
scroll to position [2406, 0]
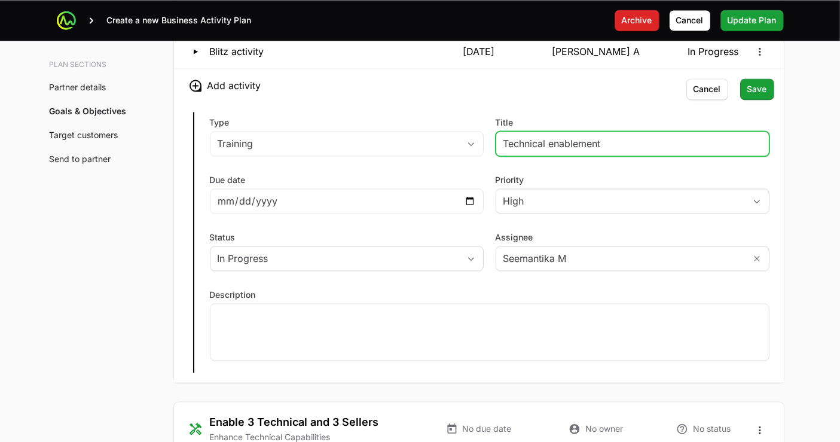
click at [553, 140] on input "Technical enablement" at bounding box center [633, 143] width 258 height 14
type input "Technical Enablement"
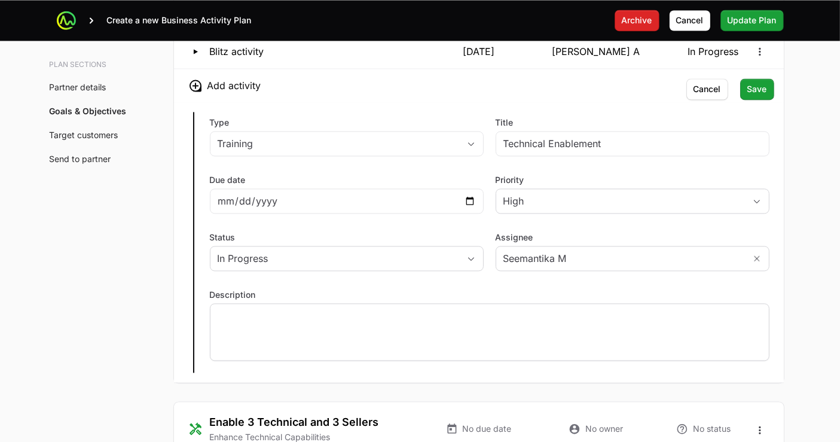
click at [416, 313] on p at bounding box center [490, 315] width 544 height 12
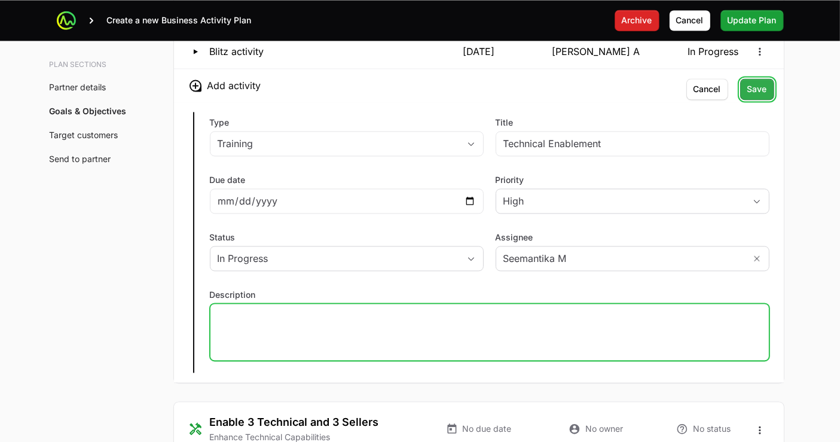
click at [755, 84] on span "Save" at bounding box center [758, 89] width 20 height 14
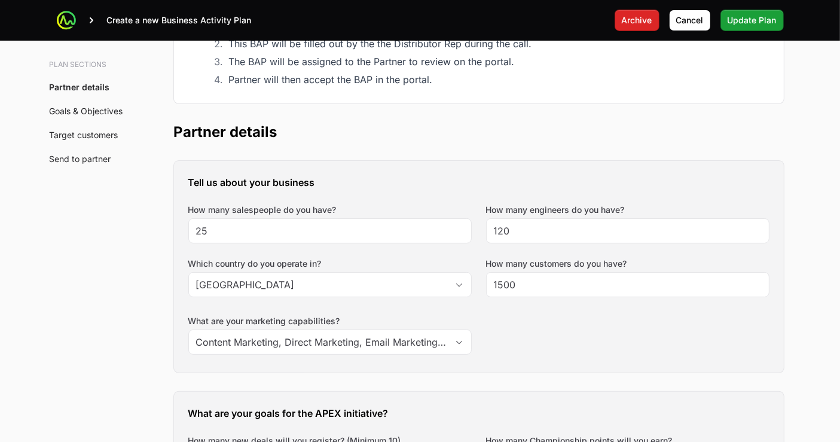
scroll to position [0, 0]
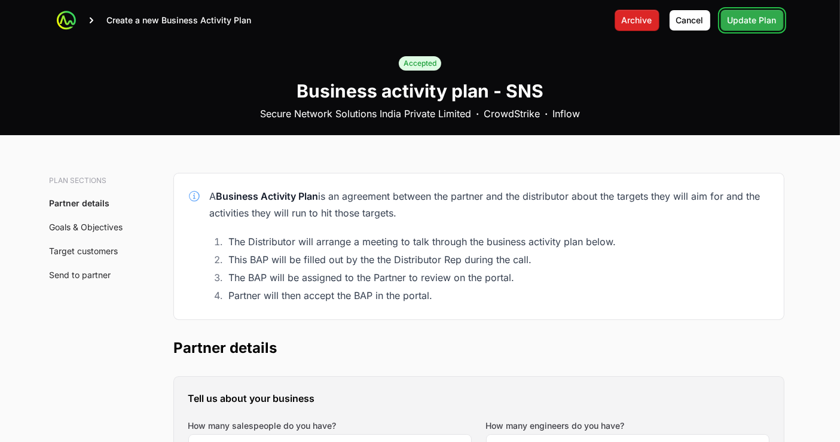
click at [748, 25] on span "Update Plan" at bounding box center [752, 20] width 49 height 14
